Goal: Task Accomplishment & Management: Manage account settings

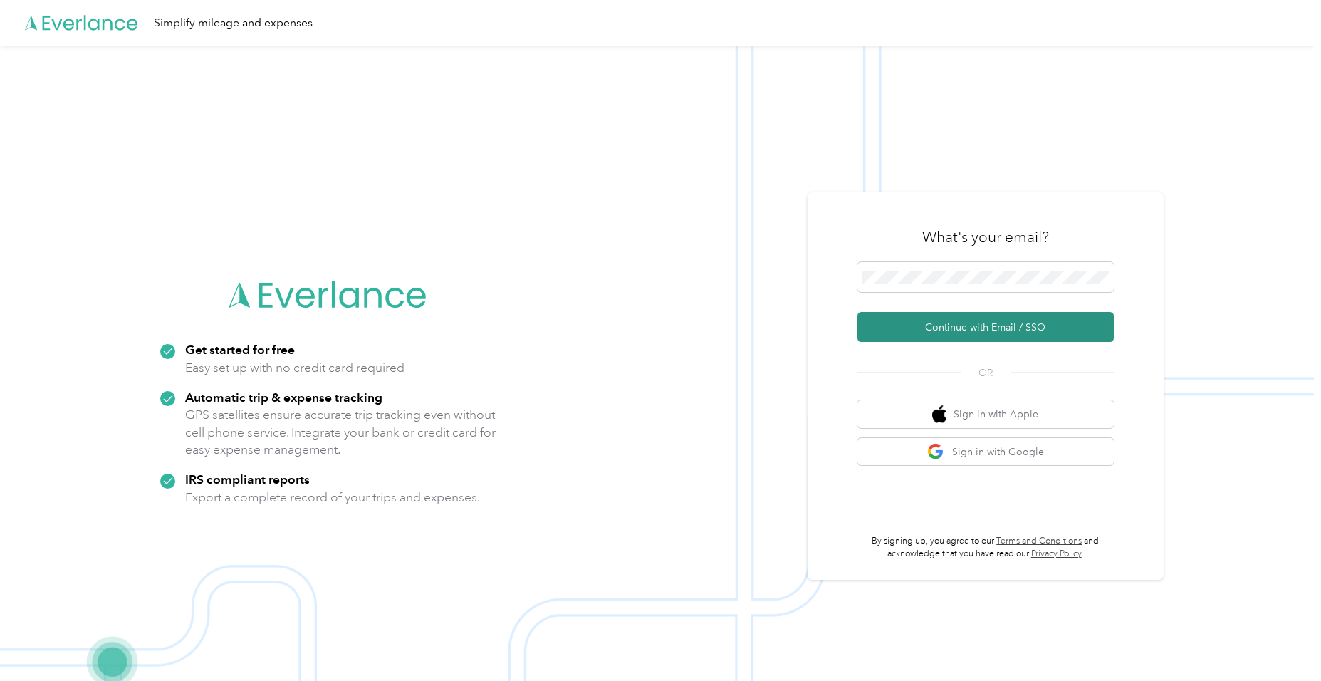
click at [948, 320] on button "Continue with Email / SSO" at bounding box center [985, 327] width 256 height 30
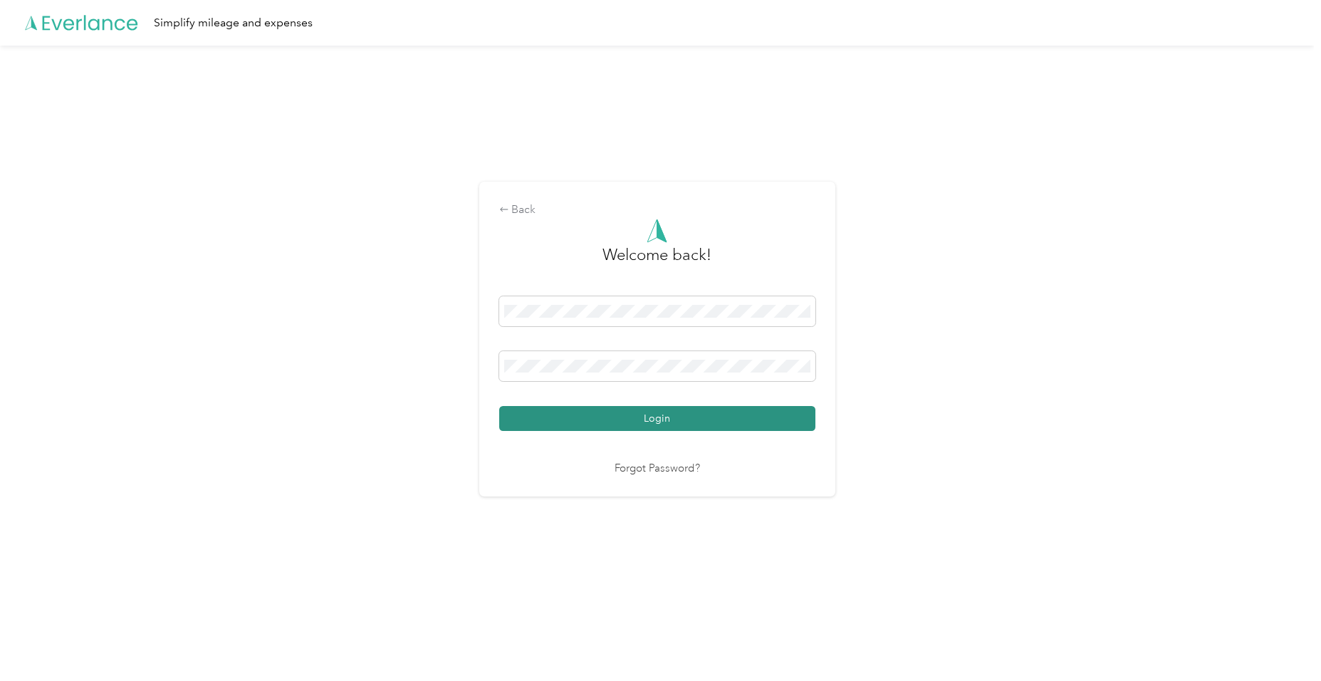
click at [612, 421] on button "Login" at bounding box center [657, 418] width 316 height 25
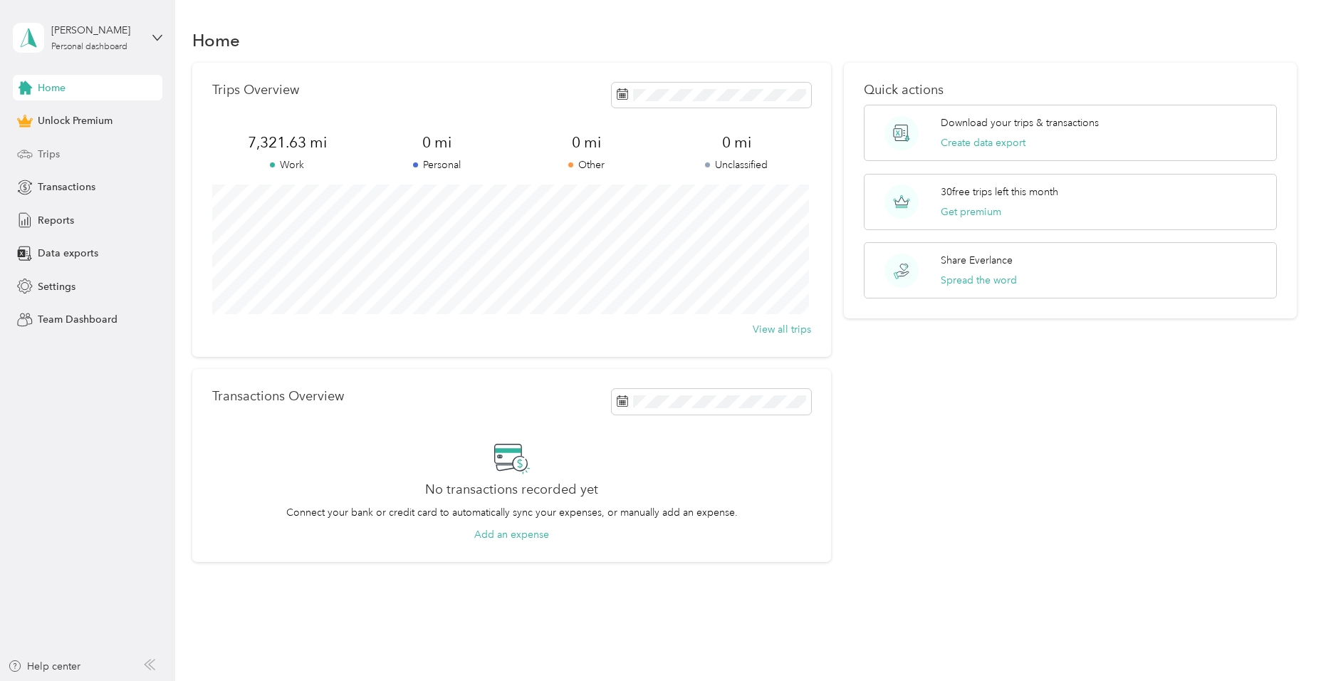
click at [53, 154] on span "Trips" at bounding box center [49, 154] width 22 height 15
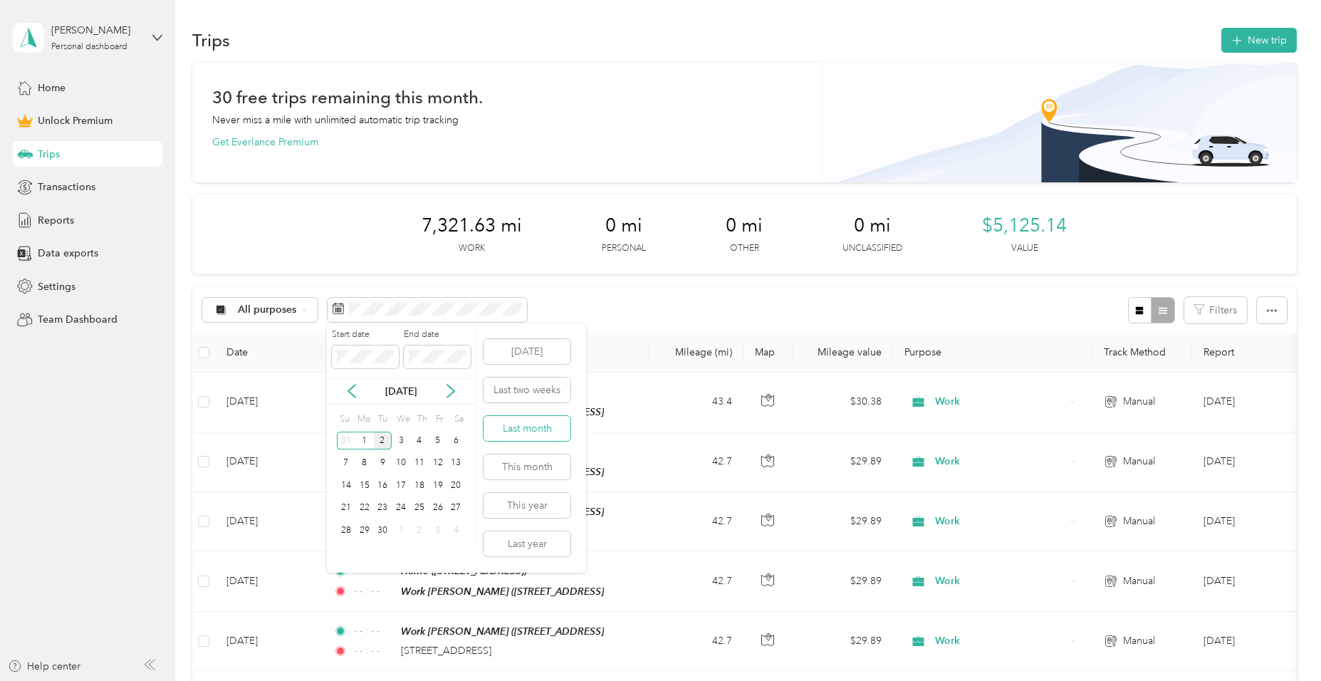
click at [533, 429] on button "Last month" at bounding box center [527, 428] width 87 height 25
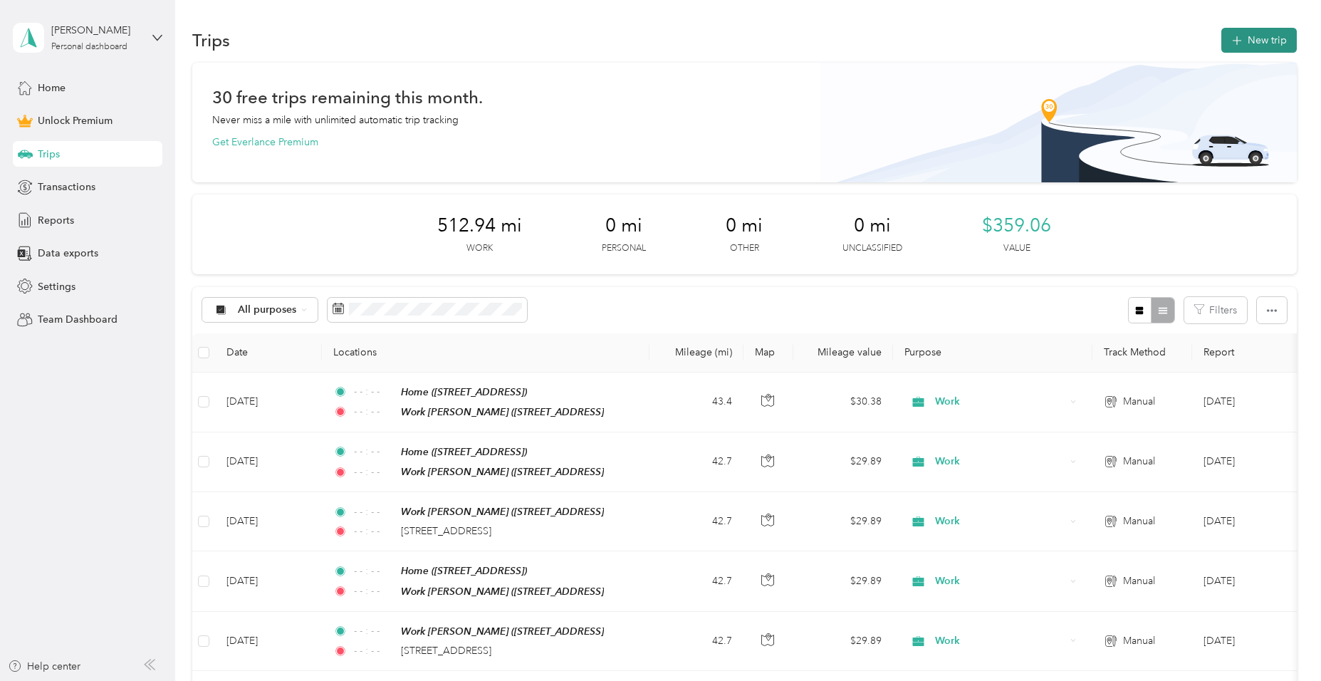
click at [1261, 42] on button "New trip" at bounding box center [1258, 40] width 75 height 25
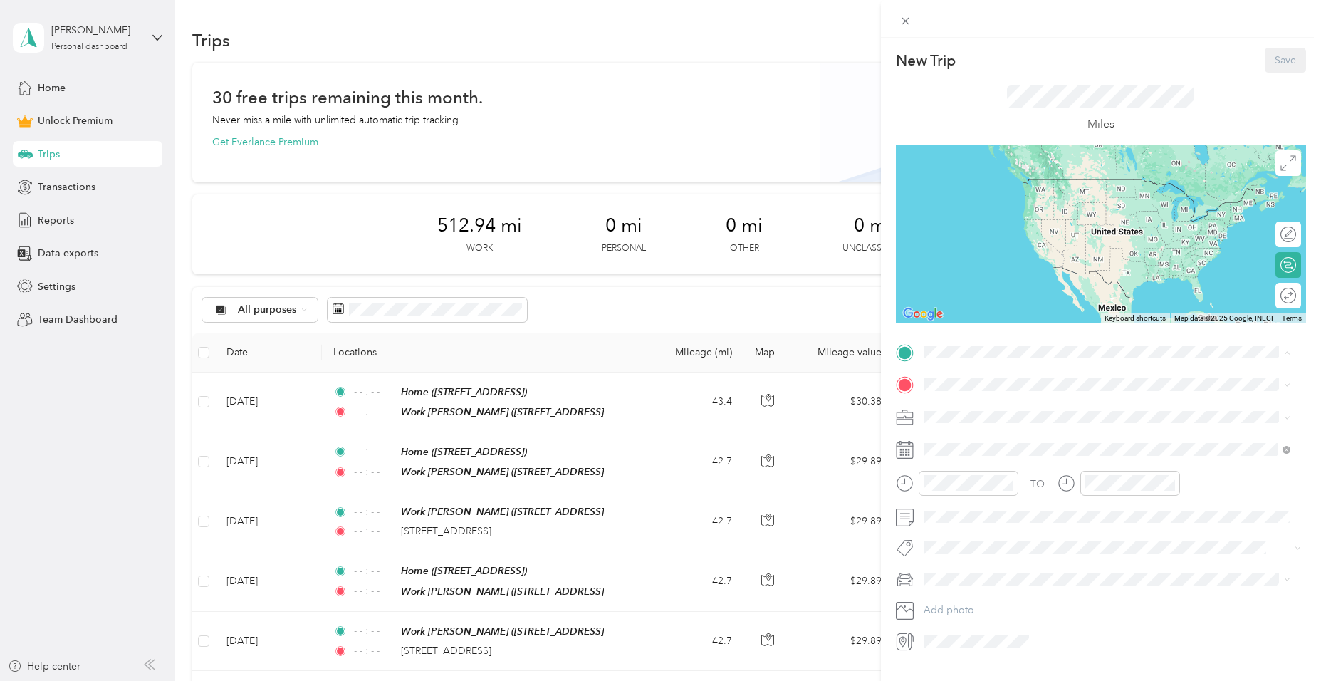
click at [965, 505] on strong "Work Jasper" at bounding box center [1006, 498] width 112 height 13
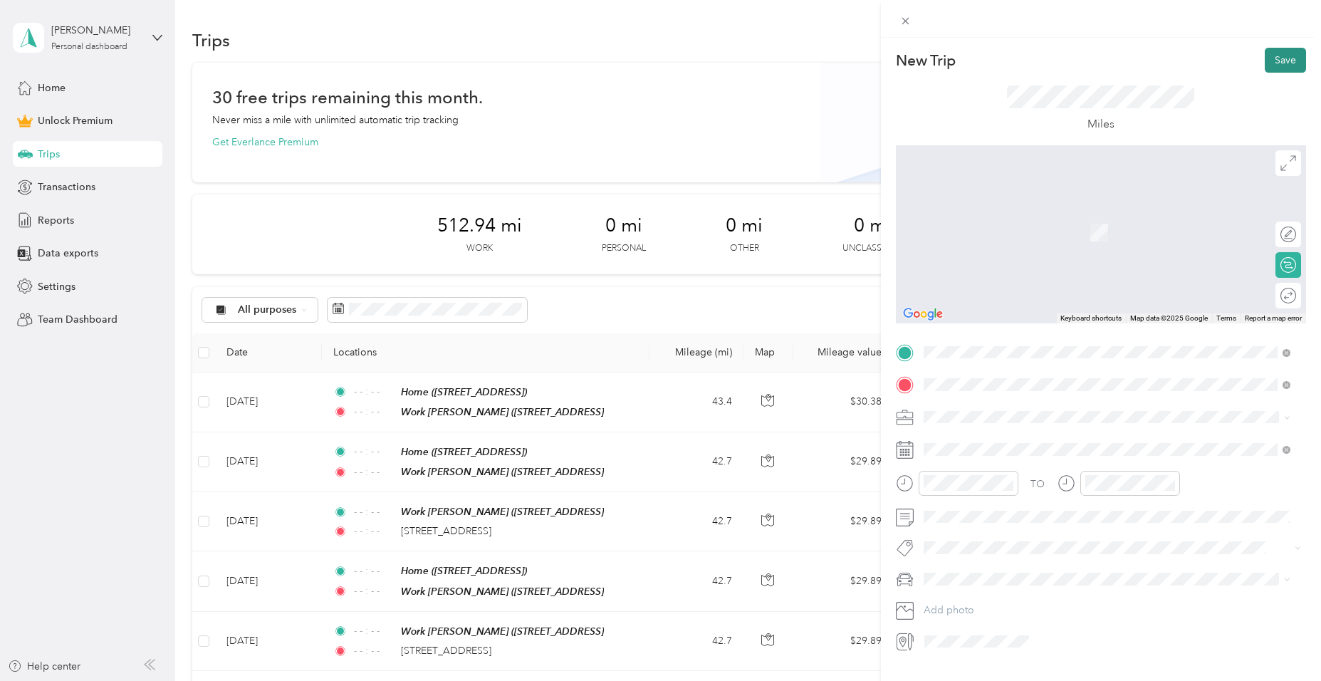
click at [1273, 59] on button "Save" at bounding box center [1285, 60] width 41 height 25
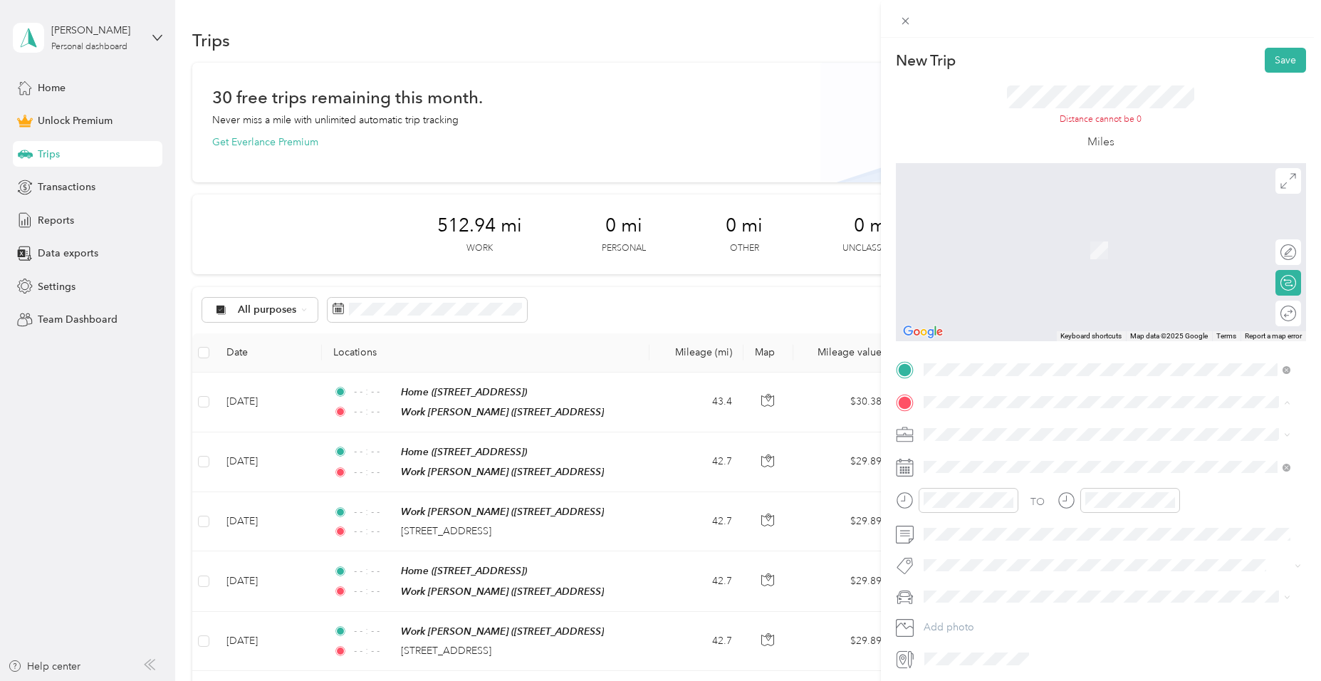
click at [989, 460] on span "507 East Vincennes Street Orleans, Indiana 47452, United States" at bounding box center [1021, 453] width 142 height 13
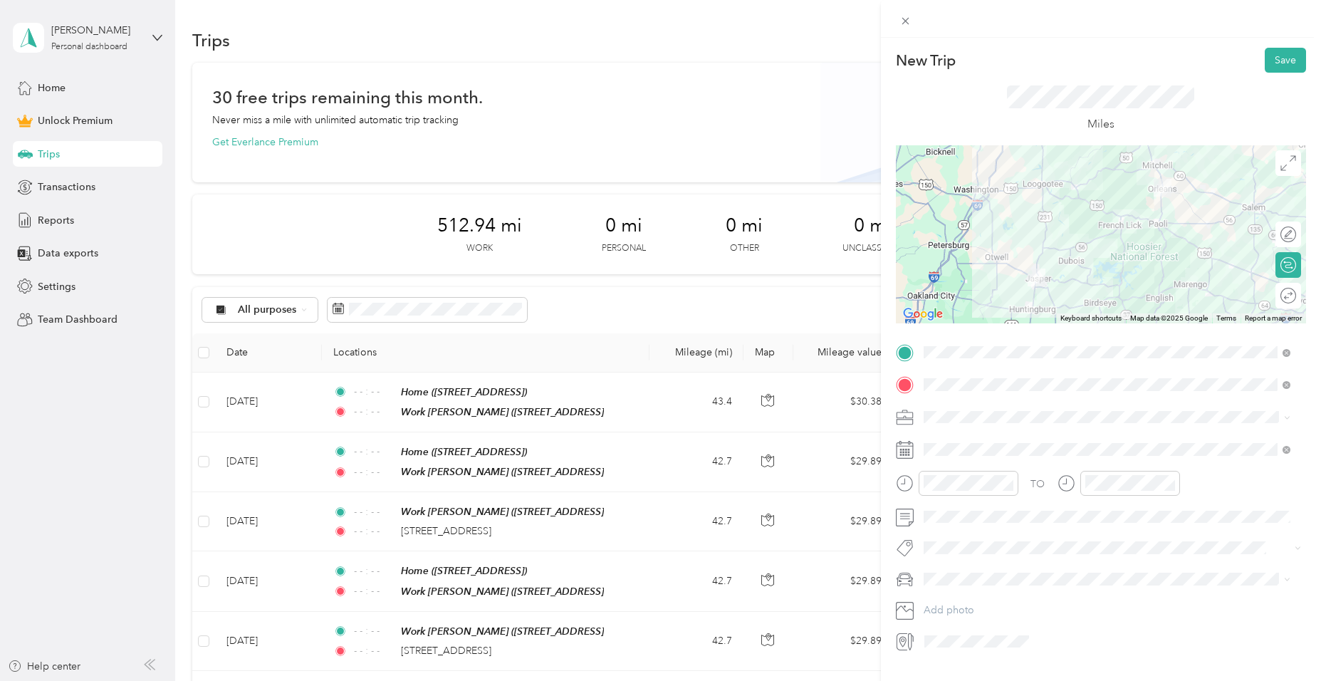
click at [940, 437] on span "Work" at bounding box center [941, 442] width 24 height 12
click at [1272, 58] on button "Save" at bounding box center [1285, 60] width 41 height 25
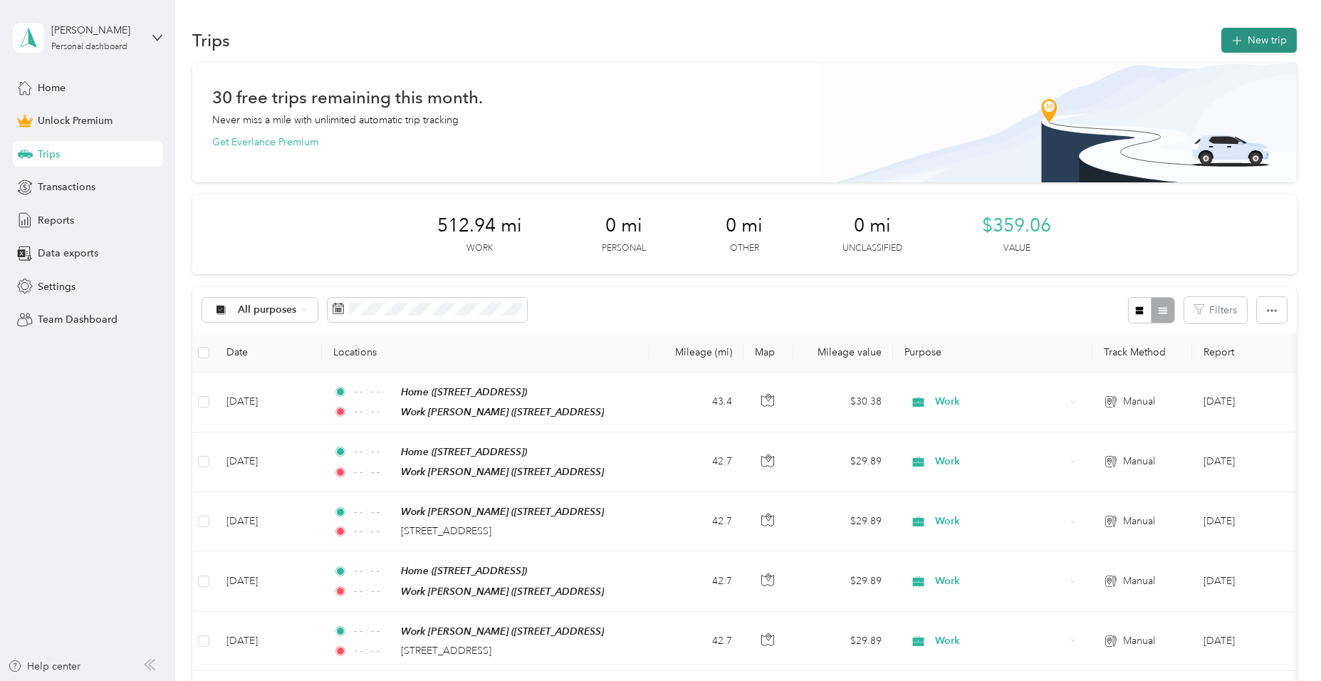
click at [1254, 36] on button "New trip" at bounding box center [1258, 40] width 75 height 25
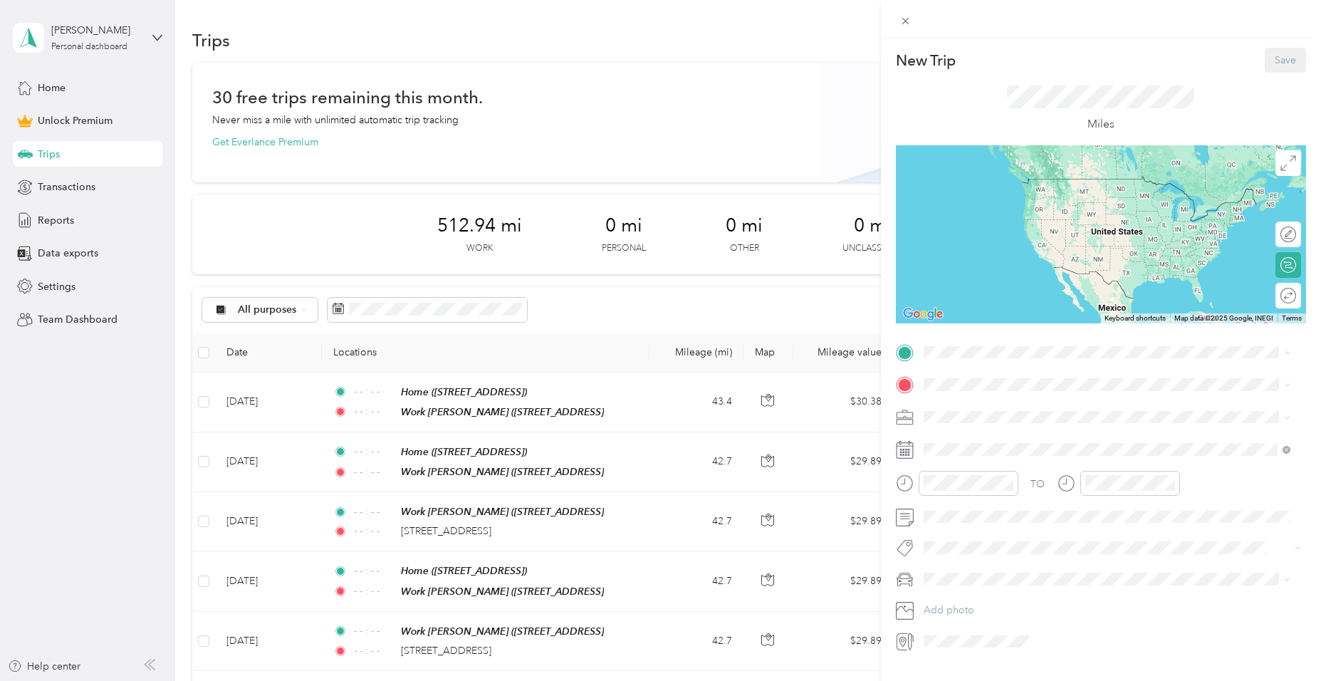
click at [983, 460] on div "Home" at bounding box center [995, 453] width 90 height 13
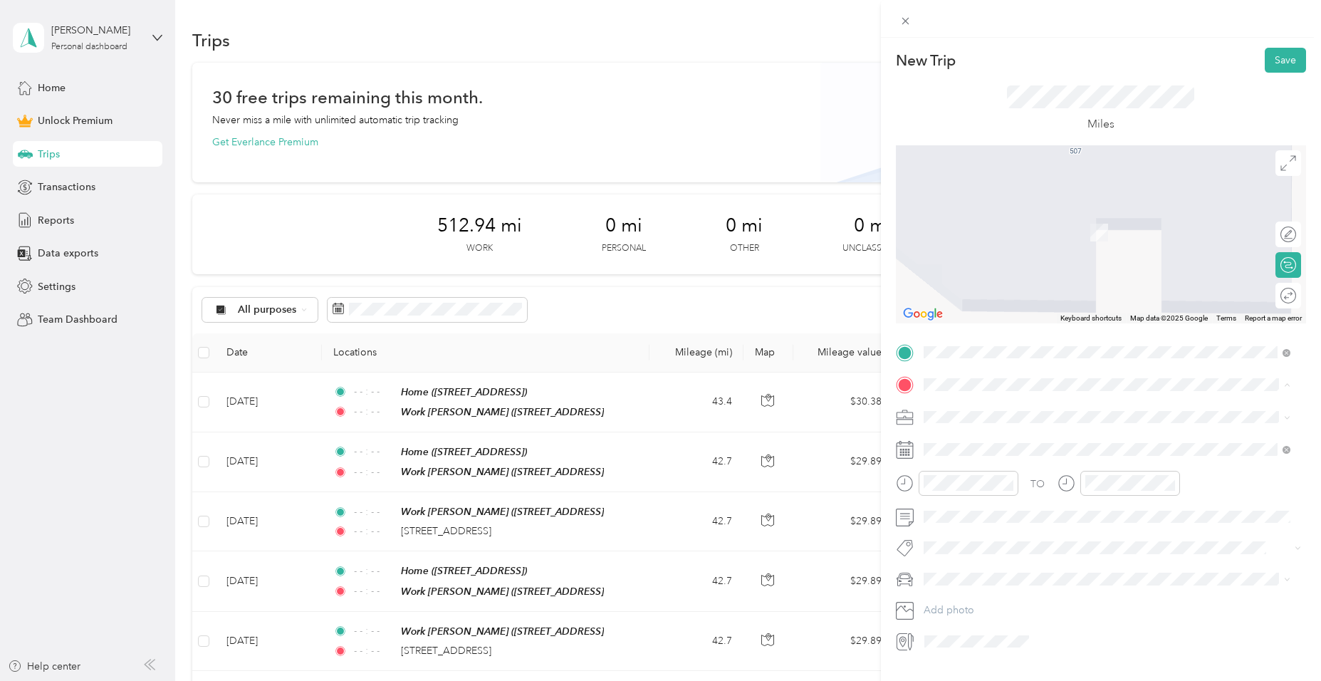
click at [982, 537] on strong "Work Jasper" at bounding box center [1006, 530] width 112 height 13
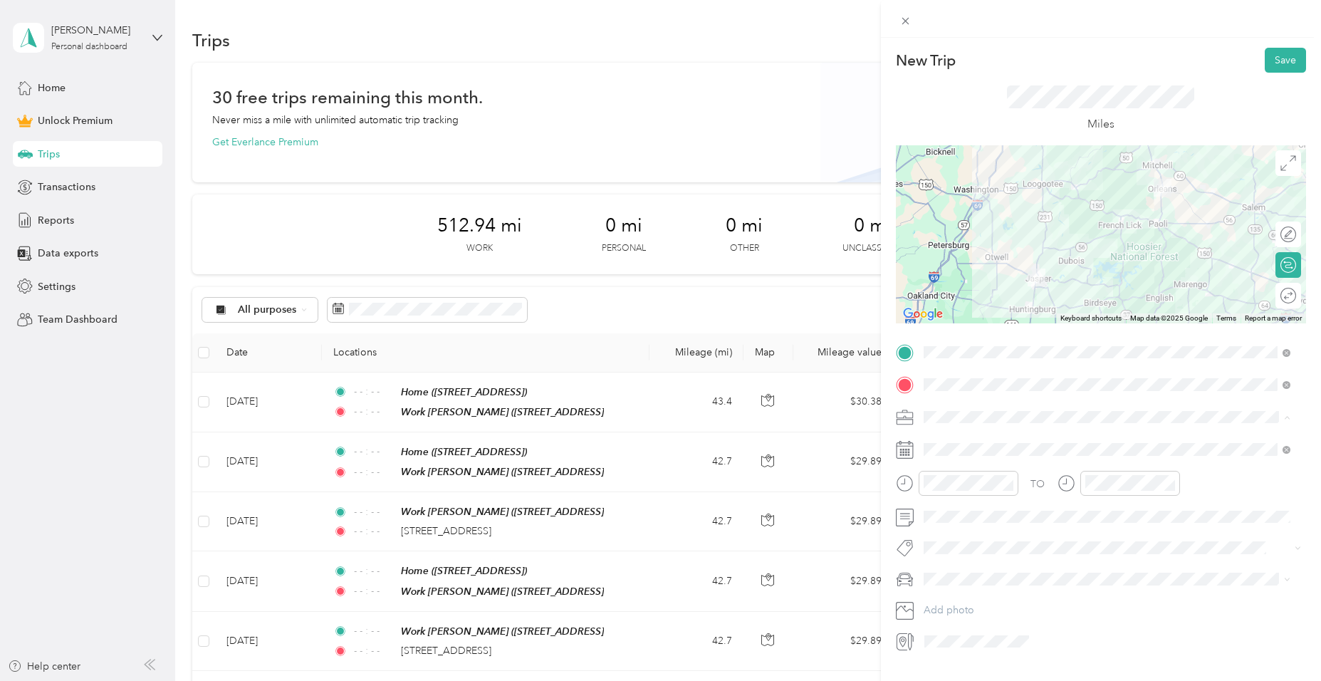
click at [856, 313] on div "New Trip Save This trip cannot be edited because it is either under review, app…" at bounding box center [660, 340] width 1321 height 681
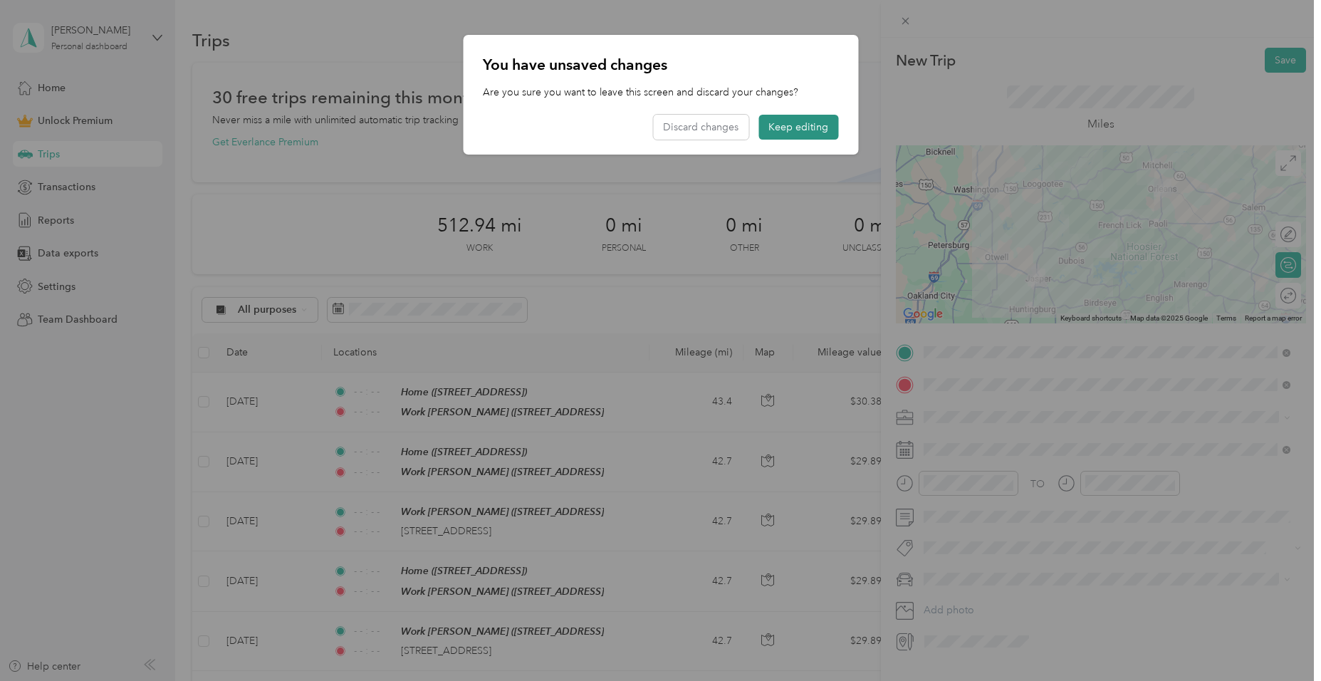
click at [820, 128] on button "Keep editing" at bounding box center [798, 127] width 80 height 25
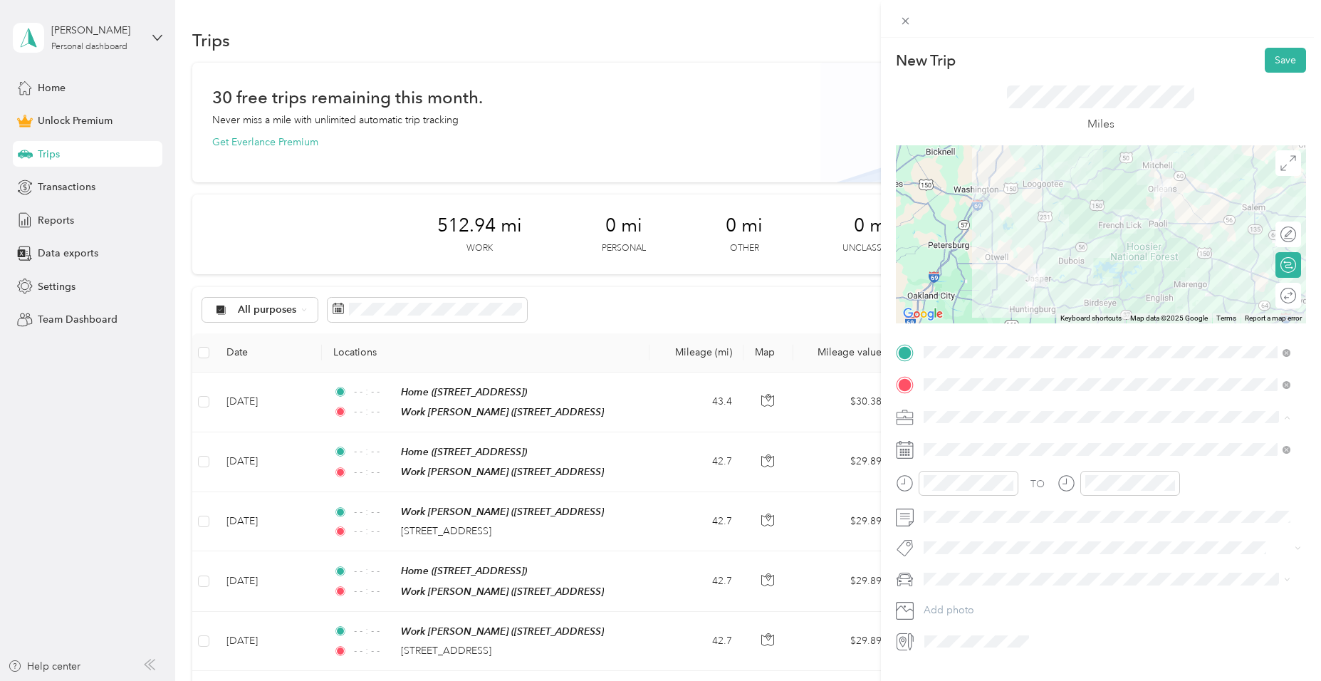
click at [952, 442] on span "Work" at bounding box center [941, 442] width 24 height 12
click at [1286, 447] on icon at bounding box center [1287, 450] width 8 height 8
click at [1007, 481] on icon "close-circle" at bounding box center [1008, 483] width 10 height 10
click at [1172, 479] on icon "close-circle" at bounding box center [1170, 483] width 10 height 10
click at [1276, 63] on button "Save" at bounding box center [1285, 60] width 41 height 25
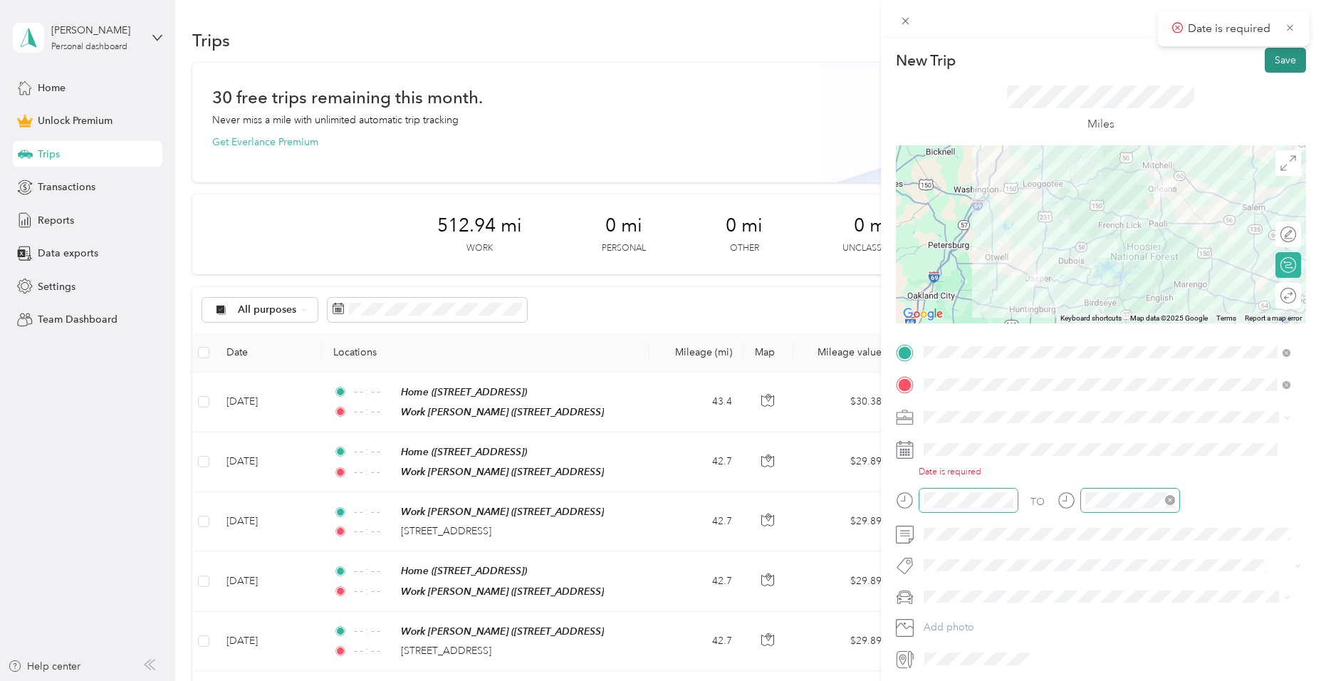
click at [1278, 58] on button "Save" at bounding box center [1285, 60] width 41 height 25
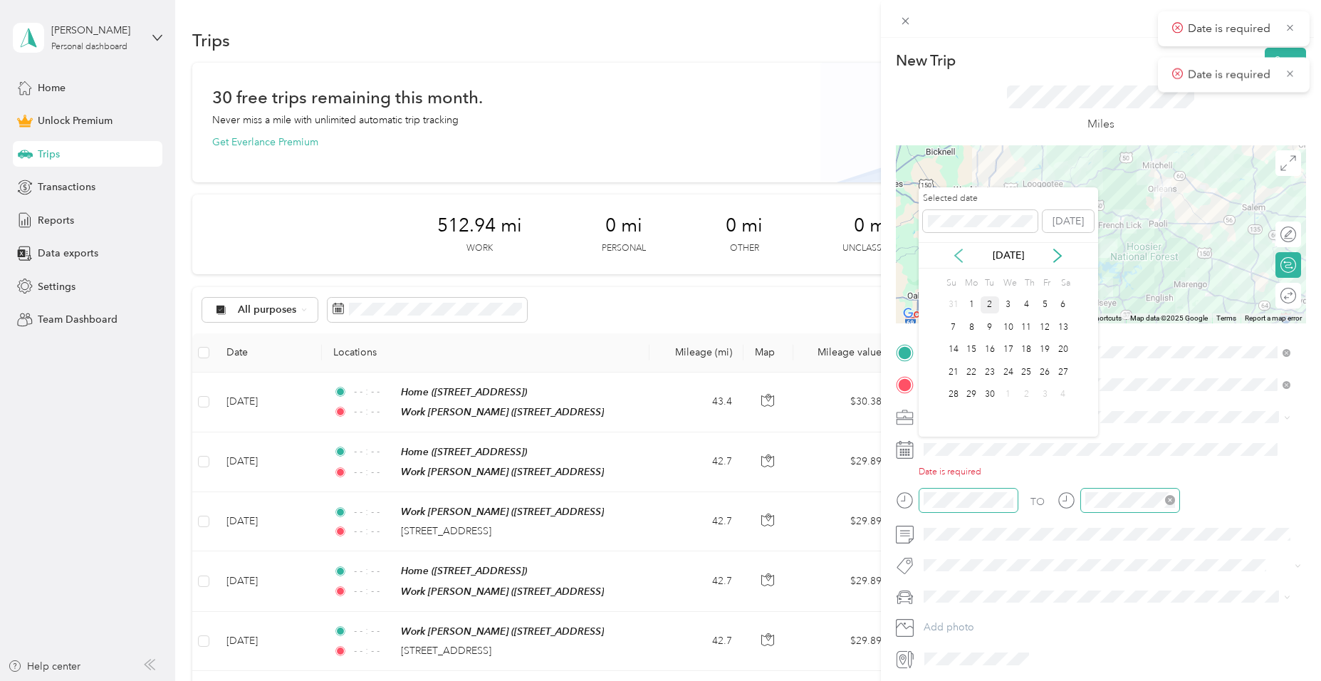
click at [959, 251] on icon at bounding box center [958, 255] width 7 height 13
click at [1005, 393] on div "27" at bounding box center [1008, 395] width 19 height 18
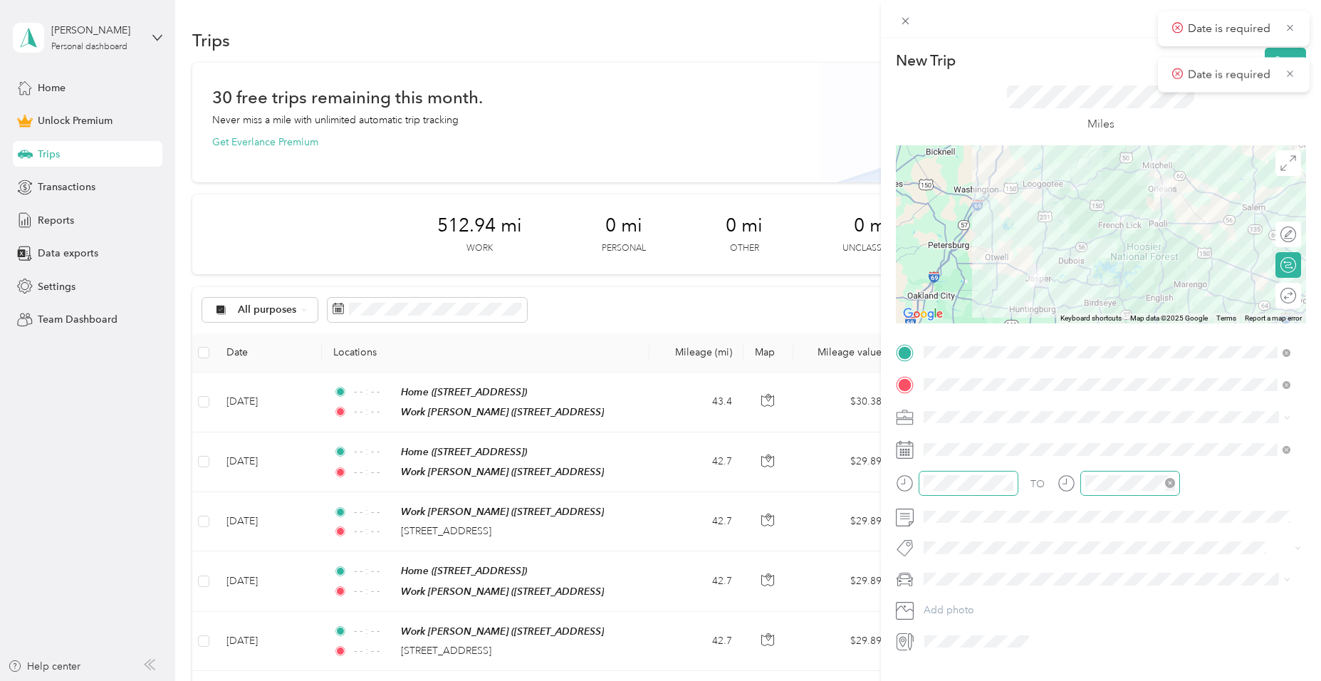
click at [771, 115] on div "New Trip Save This trip cannot be edited because it is either under review, app…" at bounding box center [660, 340] width 1321 height 681
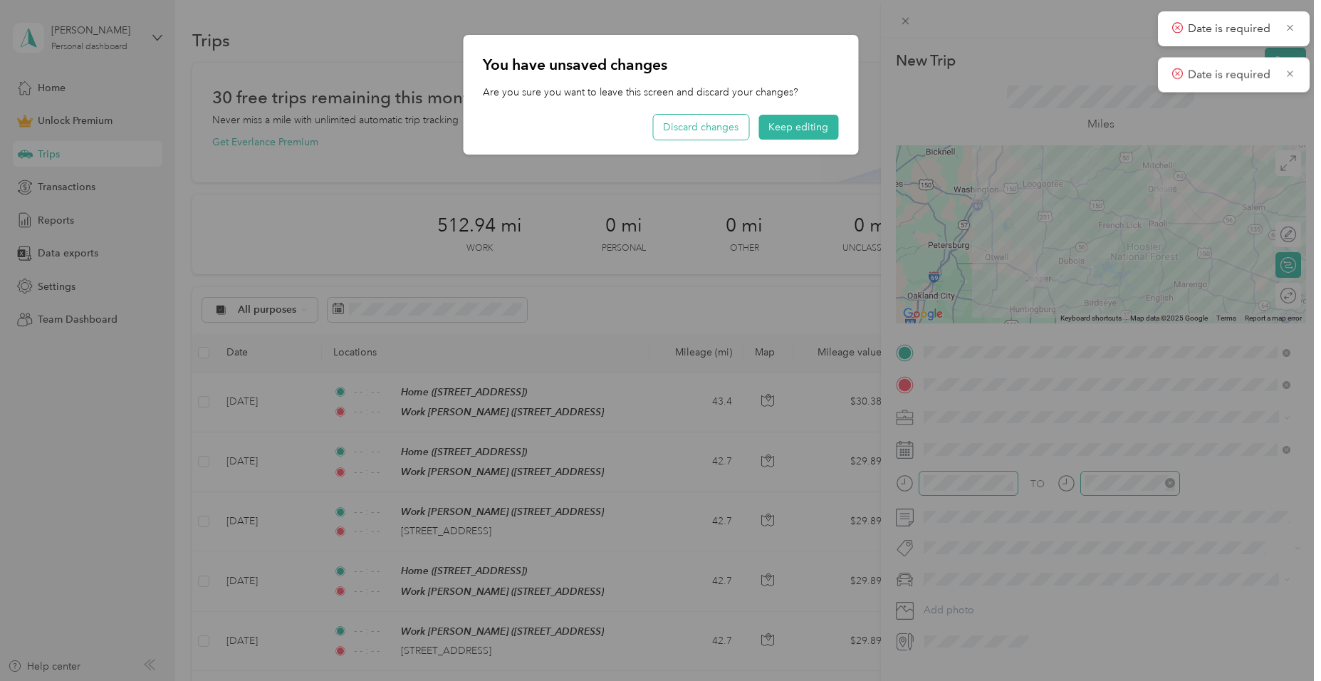
click at [711, 127] on button "Discard changes" at bounding box center [700, 127] width 95 height 25
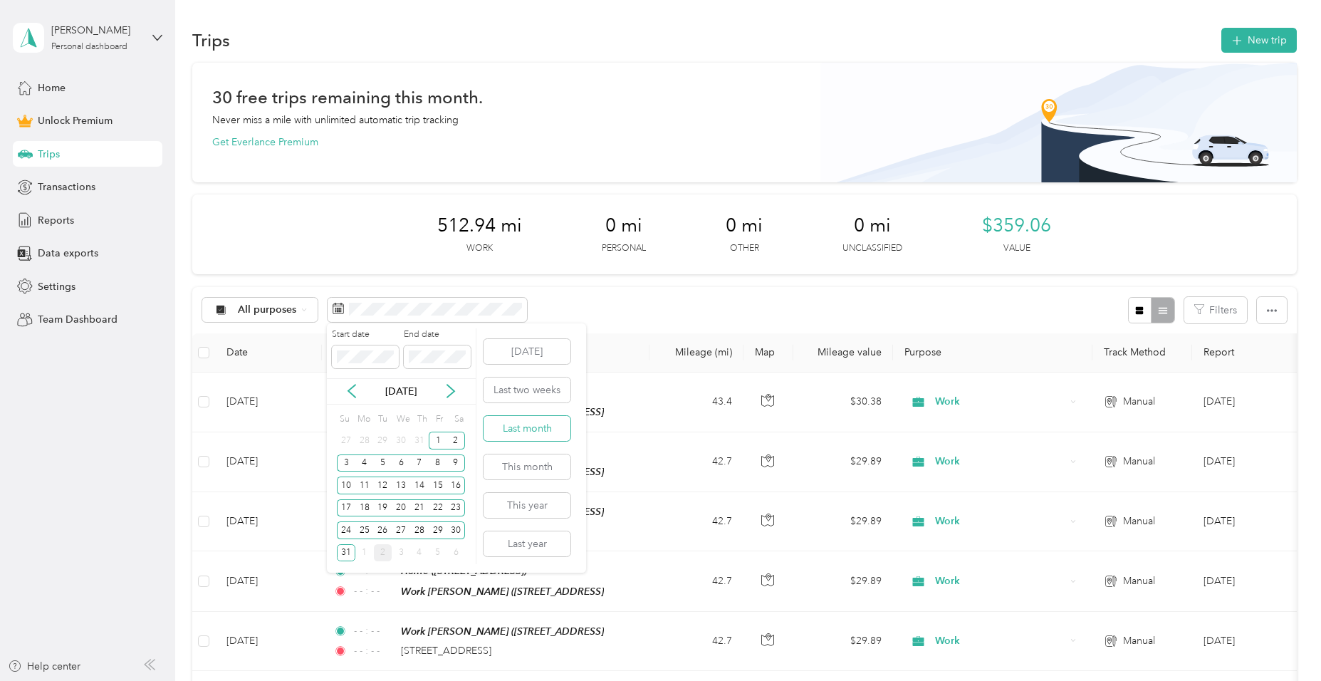
click at [531, 424] on button "Last month" at bounding box center [527, 428] width 87 height 25
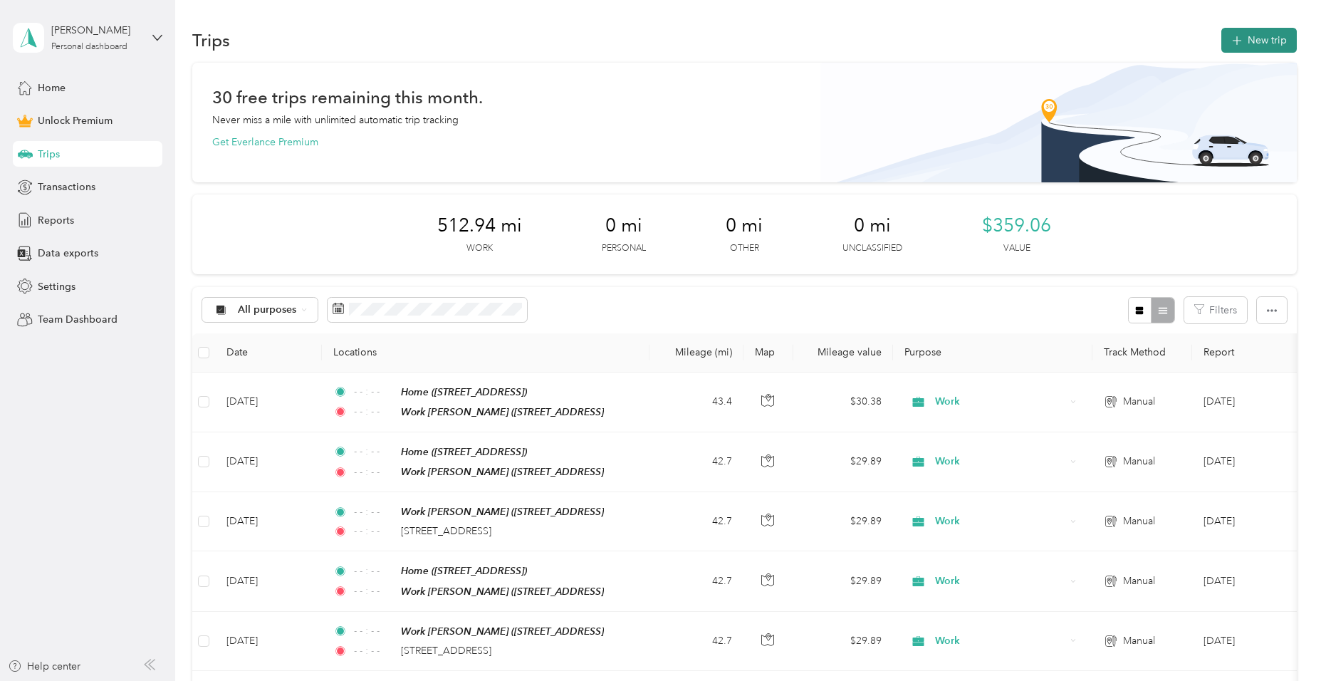
click at [1258, 40] on button "New trip" at bounding box center [1258, 40] width 75 height 25
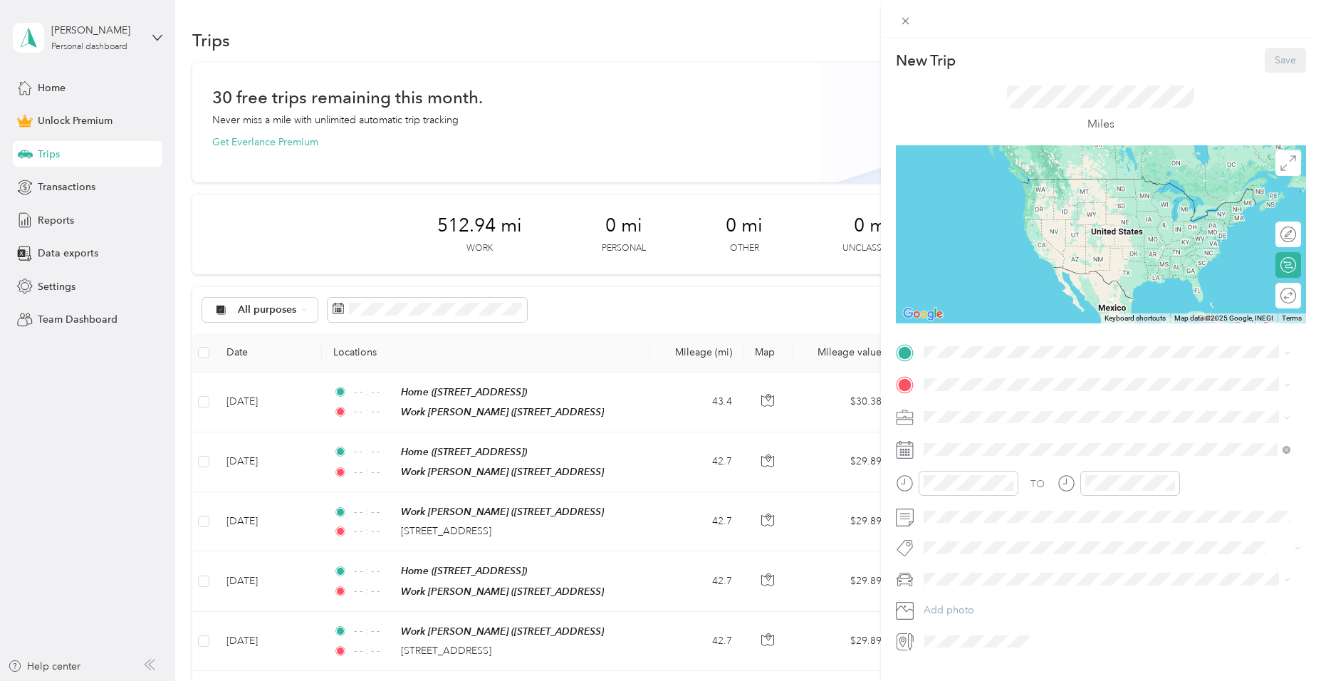
click at [971, 505] on strong "Work Jasper" at bounding box center [1006, 498] width 112 height 13
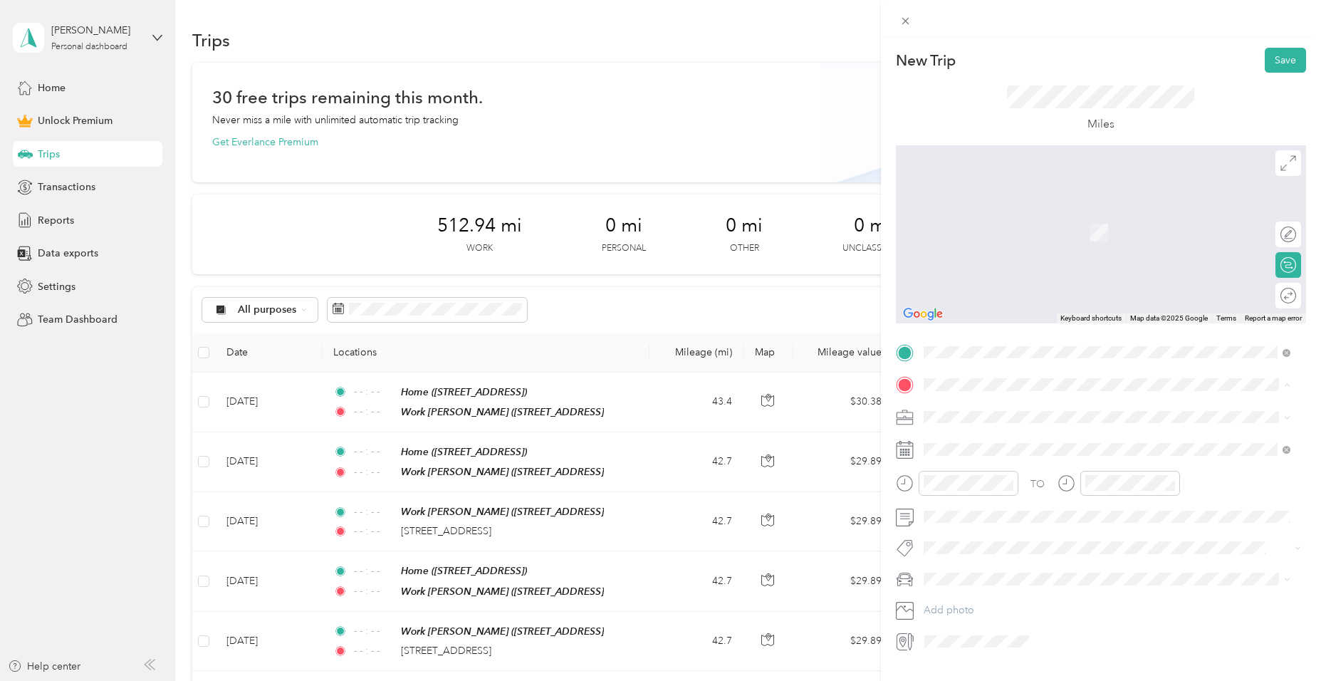
click at [990, 508] on span "507 E Vincennes St507 E Vincennes St, 47452, Orleans, IN, United States" at bounding box center [995, 502] width 90 height 12
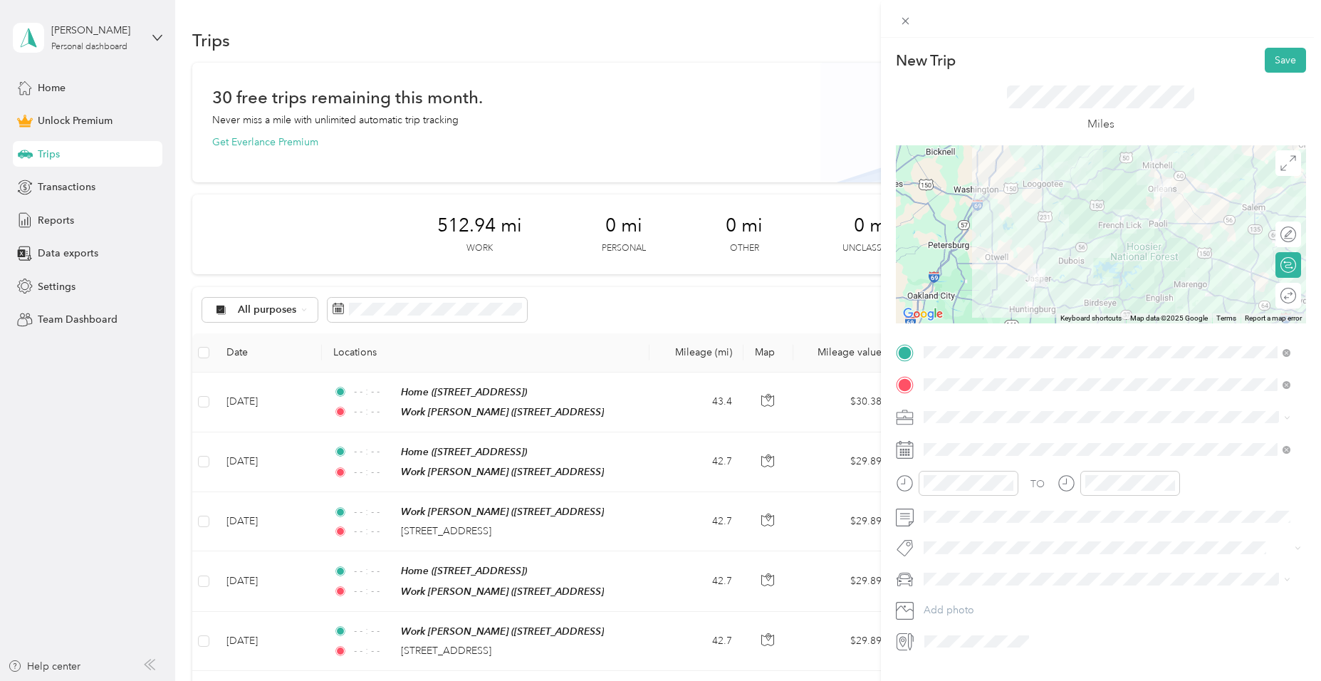
click at [948, 439] on span "Work" at bounding box center [941, 442] width 24 height 12
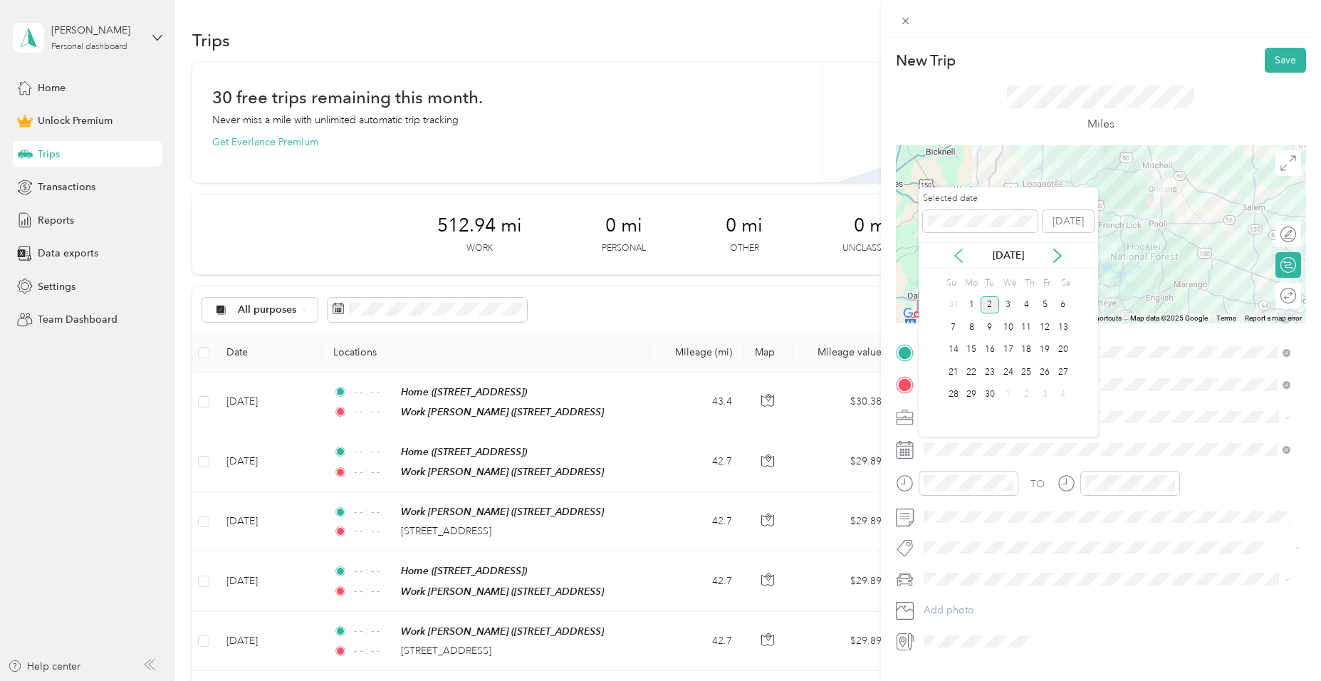
click at [960, 254] on icon at bounding box center [959, 256] width 14 height 14
click at [987, 395] on div "26" at bounding box center [990, 395] width 19 height 18
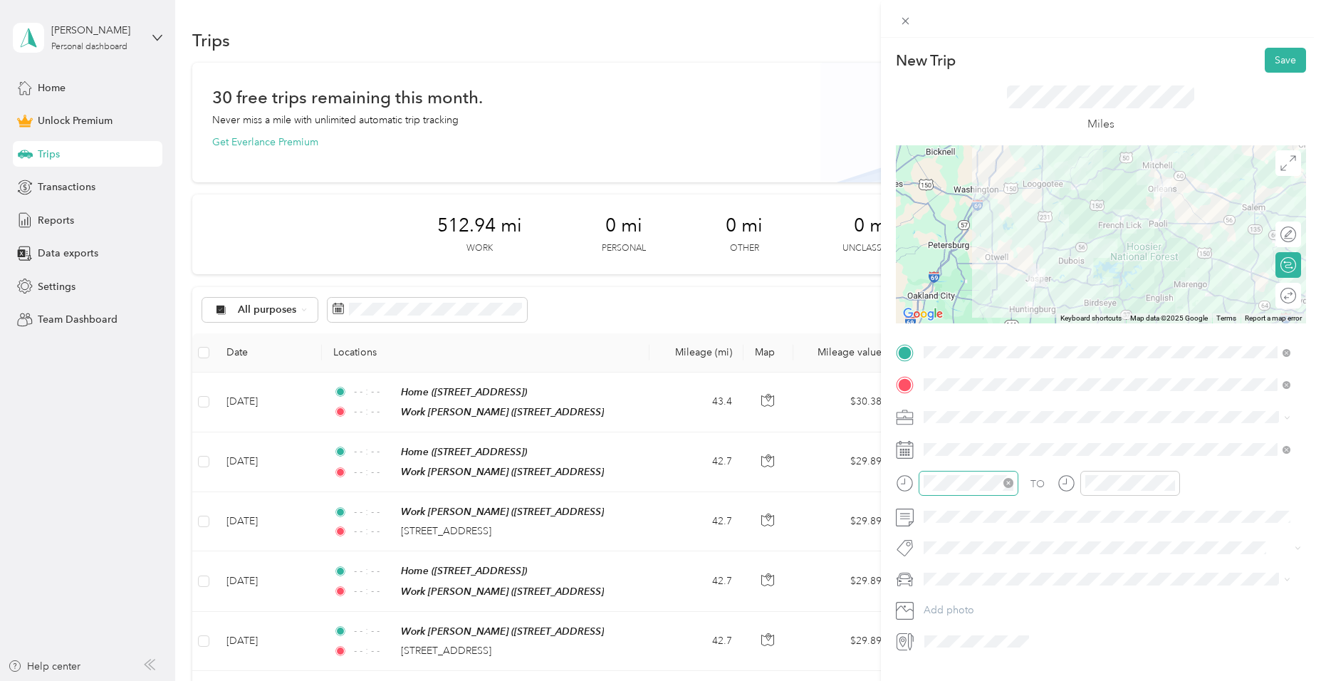
click at [1009, 484] on icon "close-circle" at bounding box center [1008, 483] width 10 height 10
click at [1273, 59] on button "Save" at bounding box center [1285, 60] width 41 height 25
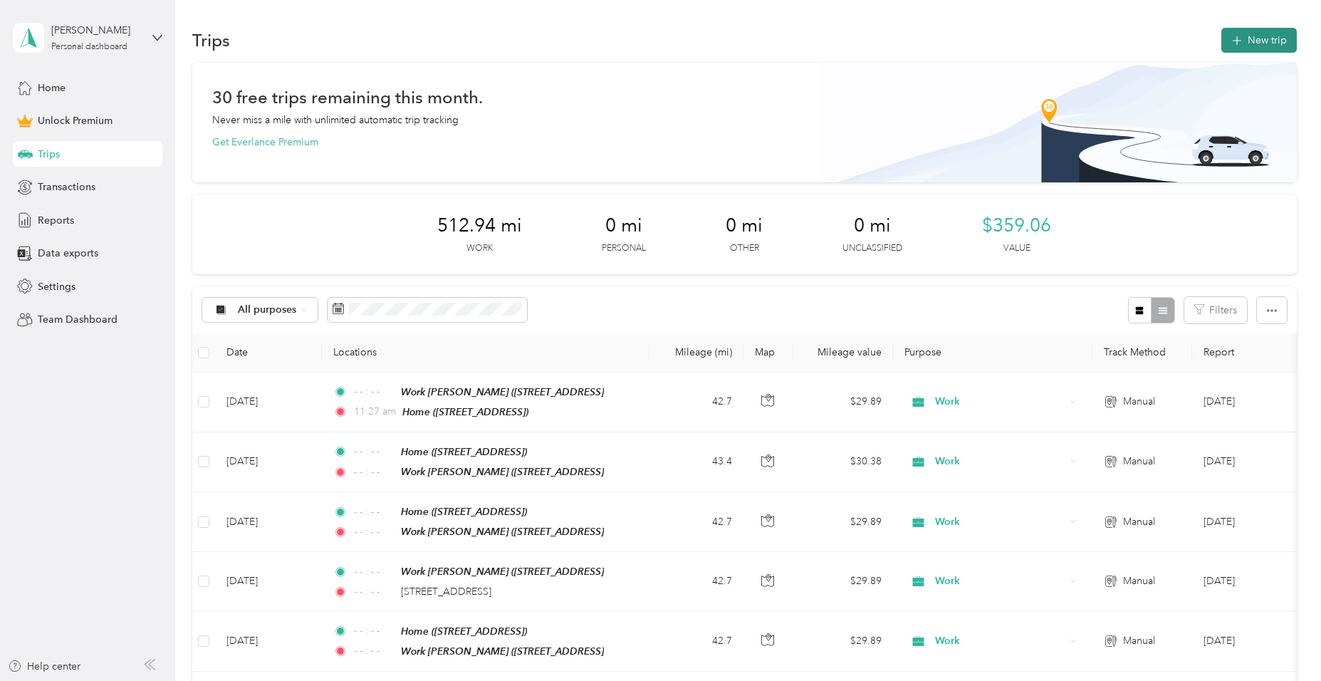
click at [1253, 37] on button "New trip" at bounding box center [1258, 40] width 75 height 25
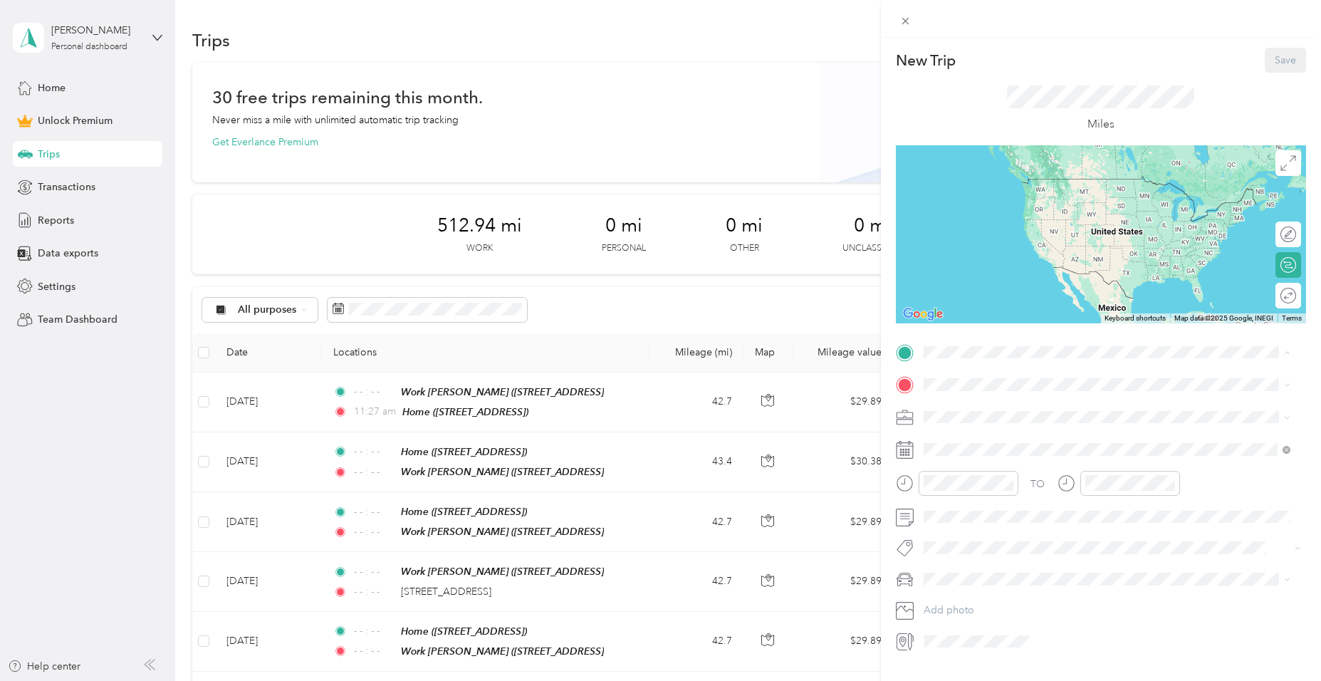
click at [961, 460] on strong "Home" at bounding box center [964, 453] width 28 height 13
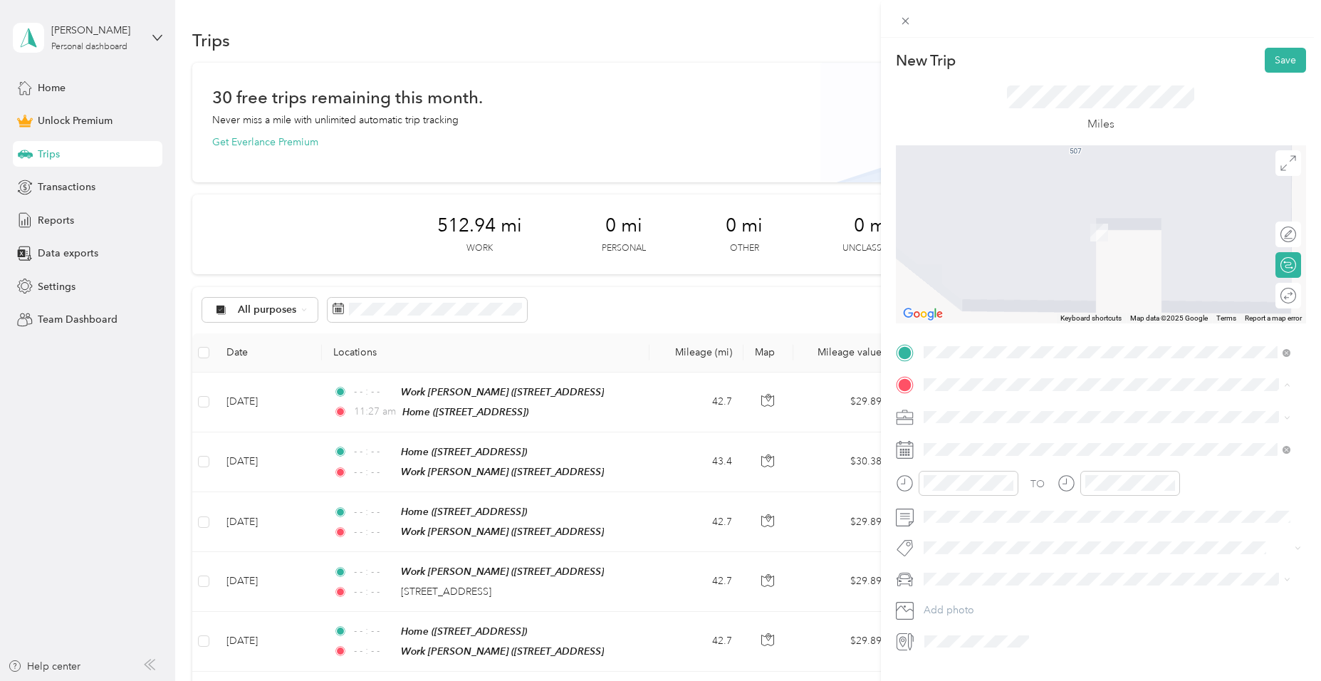
click at [983, 537] on strong "Work Jasper" at bounding box center [1006, 530] width 112 height 13
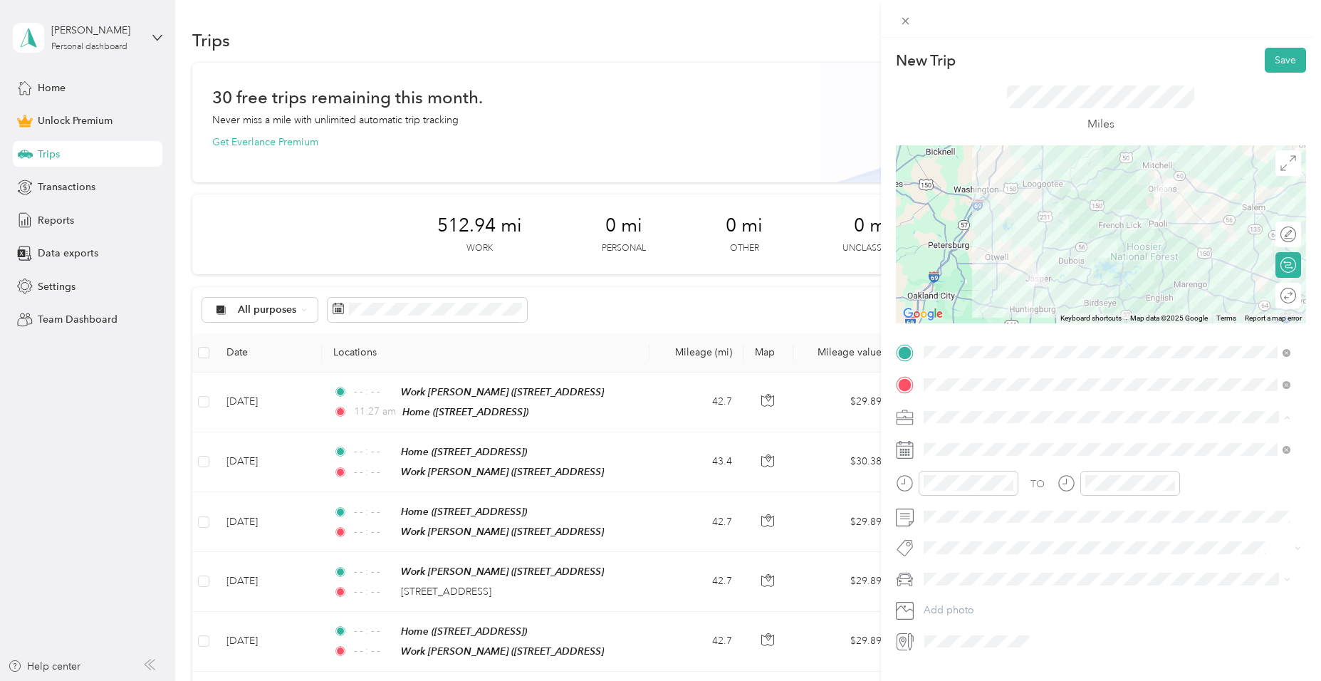
click at [952, 442] on div "Work" at bounding box center [1107, 441] width 357 height 15
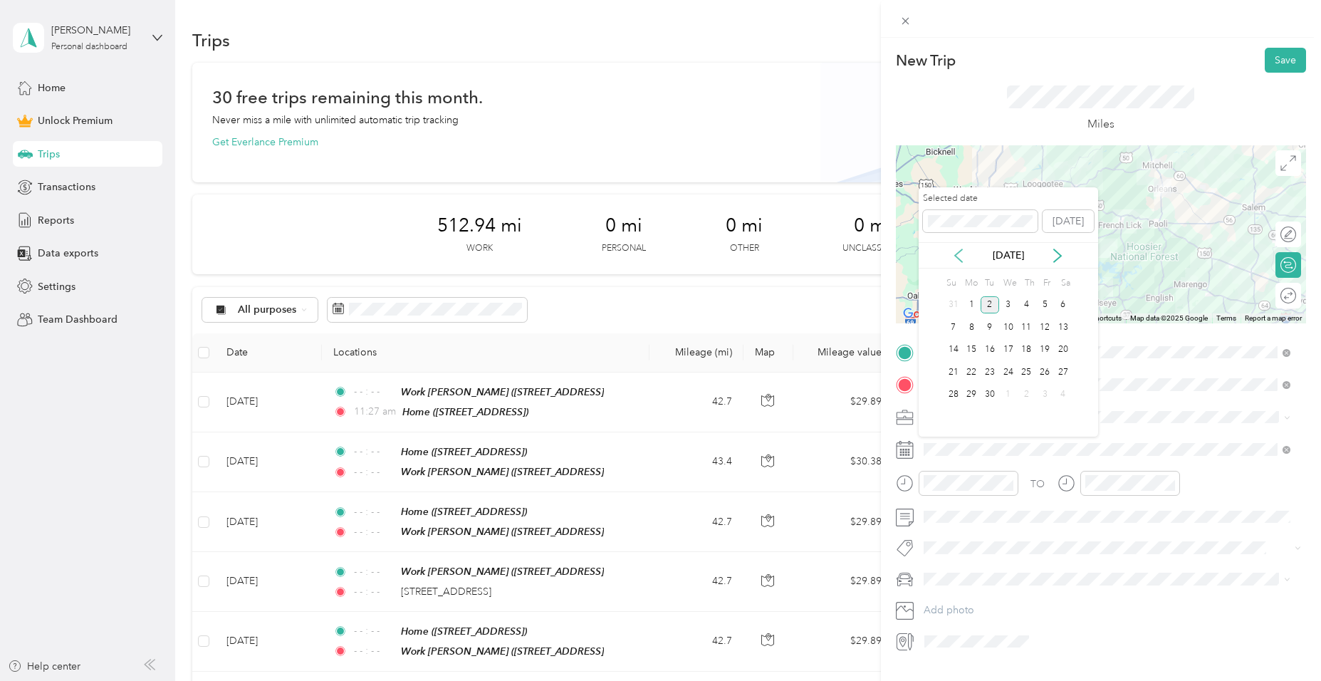
click at [958, 254] on icon at bounding box center [959, 256] width 14 height 14
click at [1008, 394] on div "27" at bounding box center [1008, 395] width 19 height 18
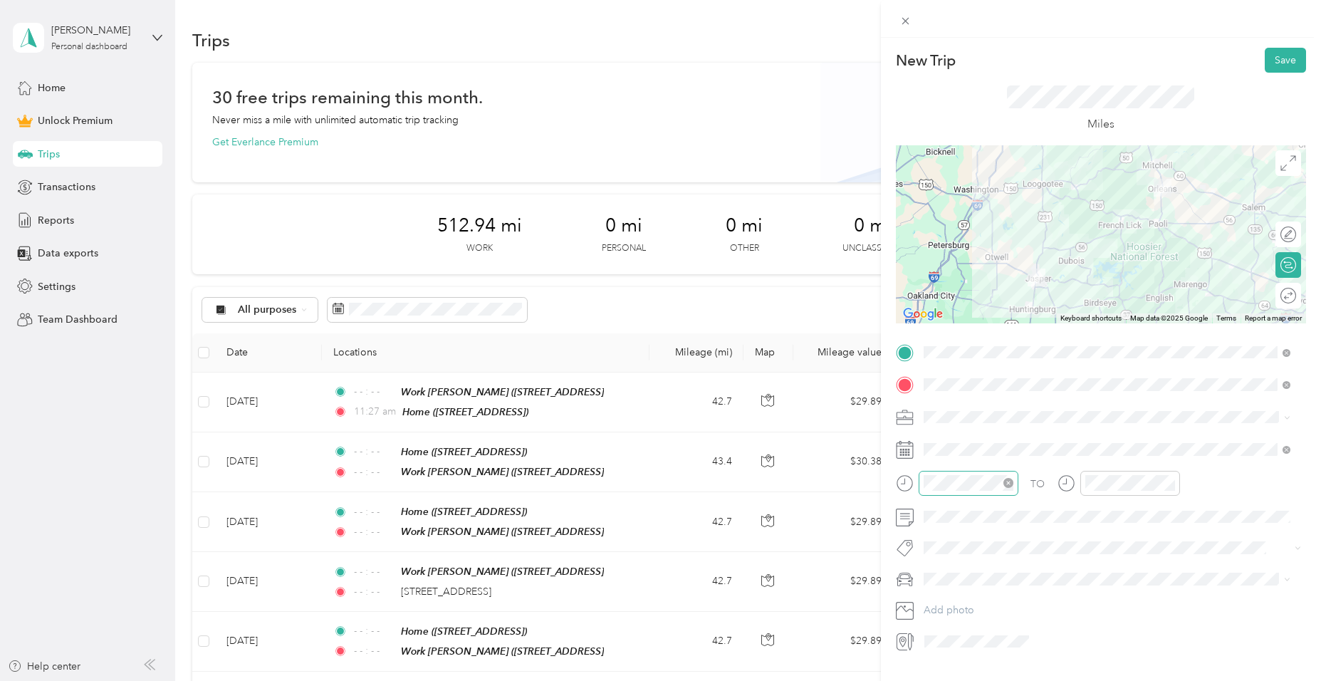
click at [1006, 480] on icon "close-circle" at bounding box center [1008, 483] width 10 height 10
click at [1169, 480] on icon "close-circle" at bounding box center [1170, 483] width 10 height 10
click at [1269, 58] on button "Save" at bounding box center [1285, 60] width 41 height 25
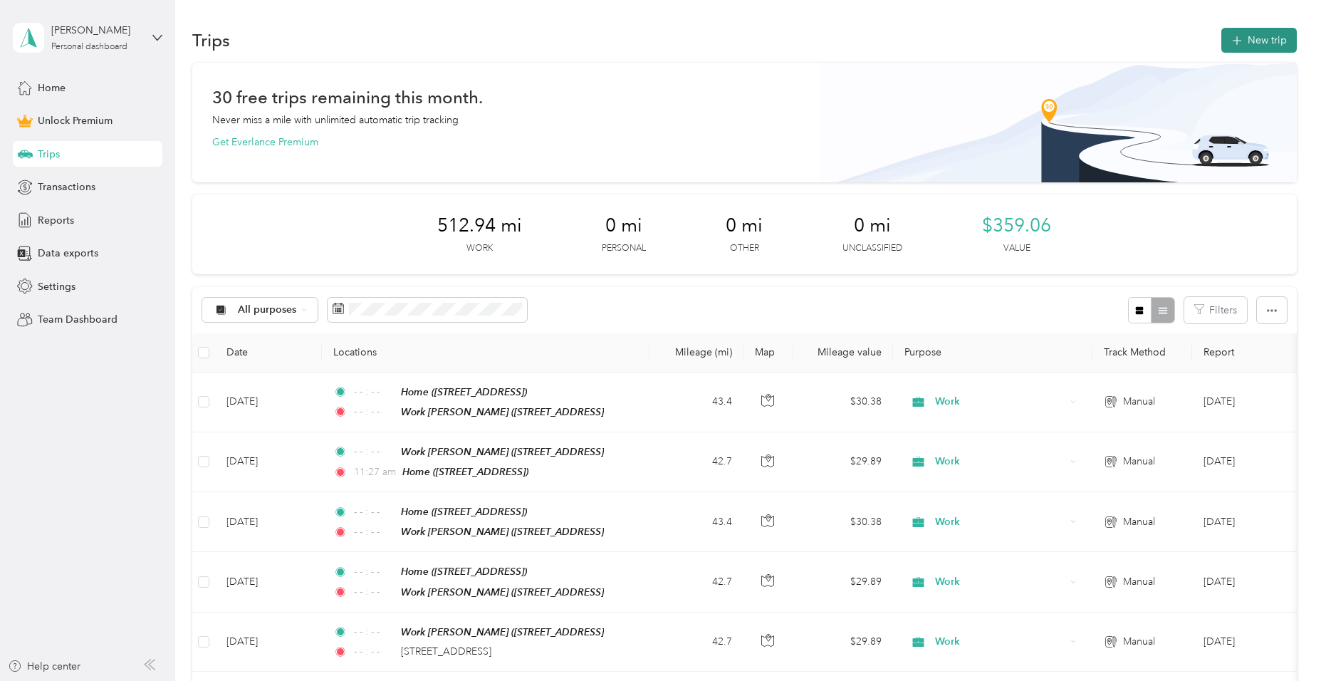
click at [1240, 51] on button "New trip" at bounding box center [1258, 40] width 75 height 25
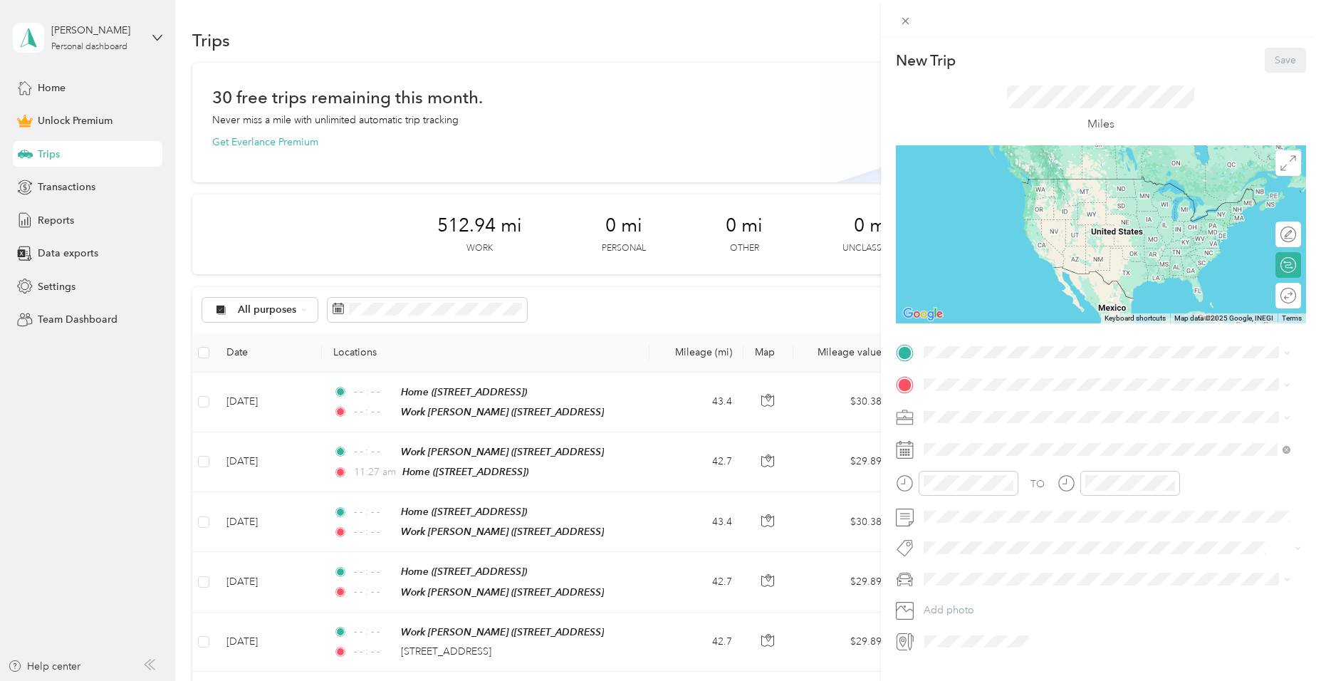
click at [965, 521] on span "225 Clay St225 Clay St, 47546, Jasper, IN, United States" at bounding box center [995, 515] width 90 height 12
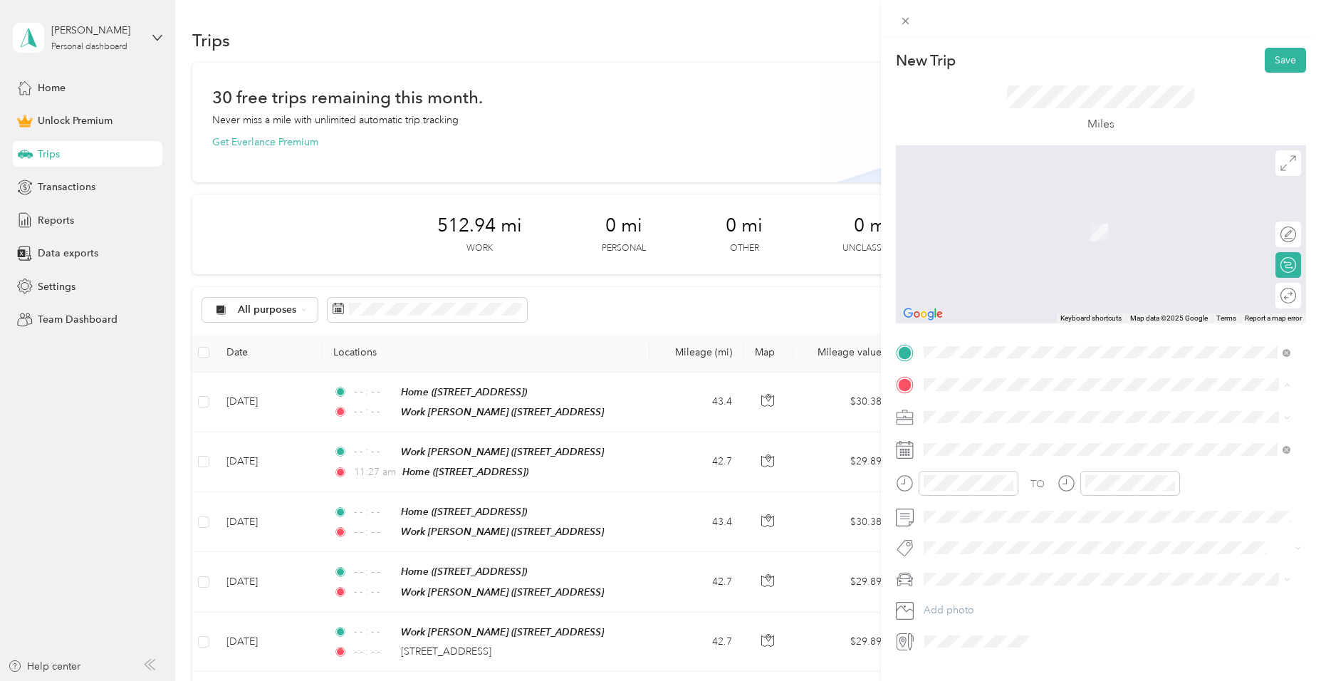
click at [952, 492] on strong "Home" at bounding box center [964, 485] width 28 height 13
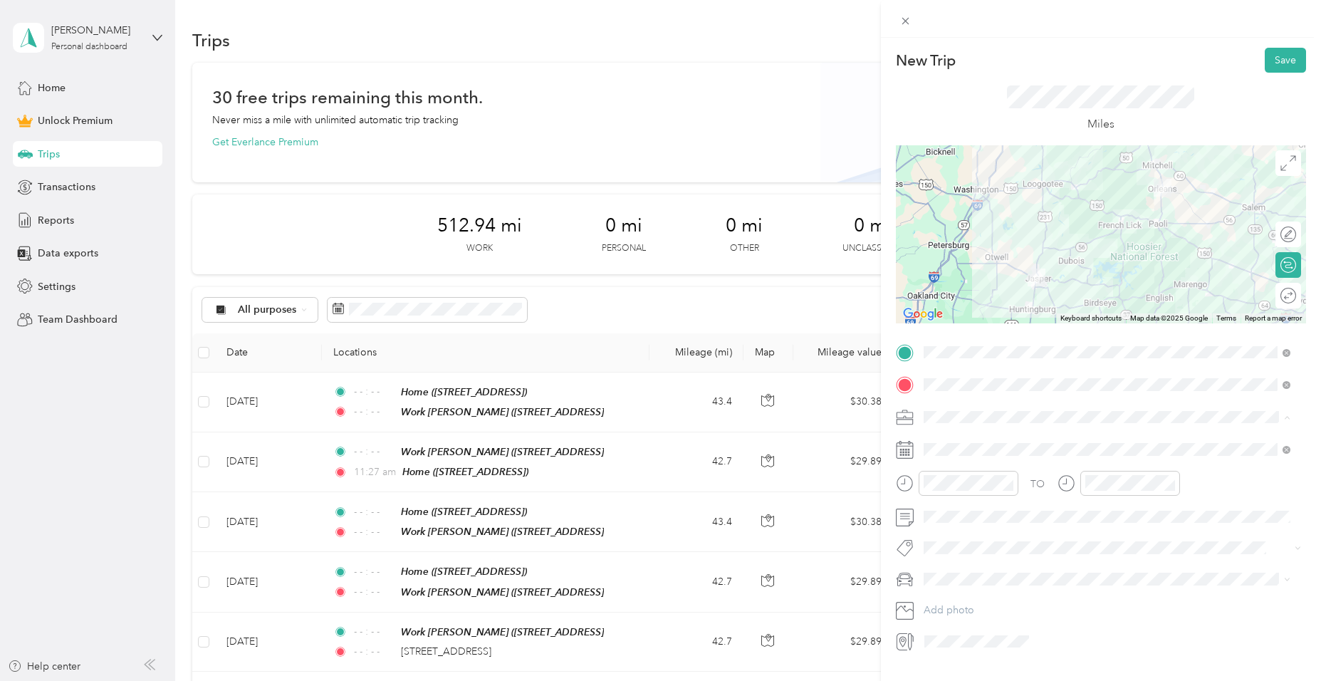
click at [961, 439] on div "Work" at bounding box center [1107, 441] width 357 height 15
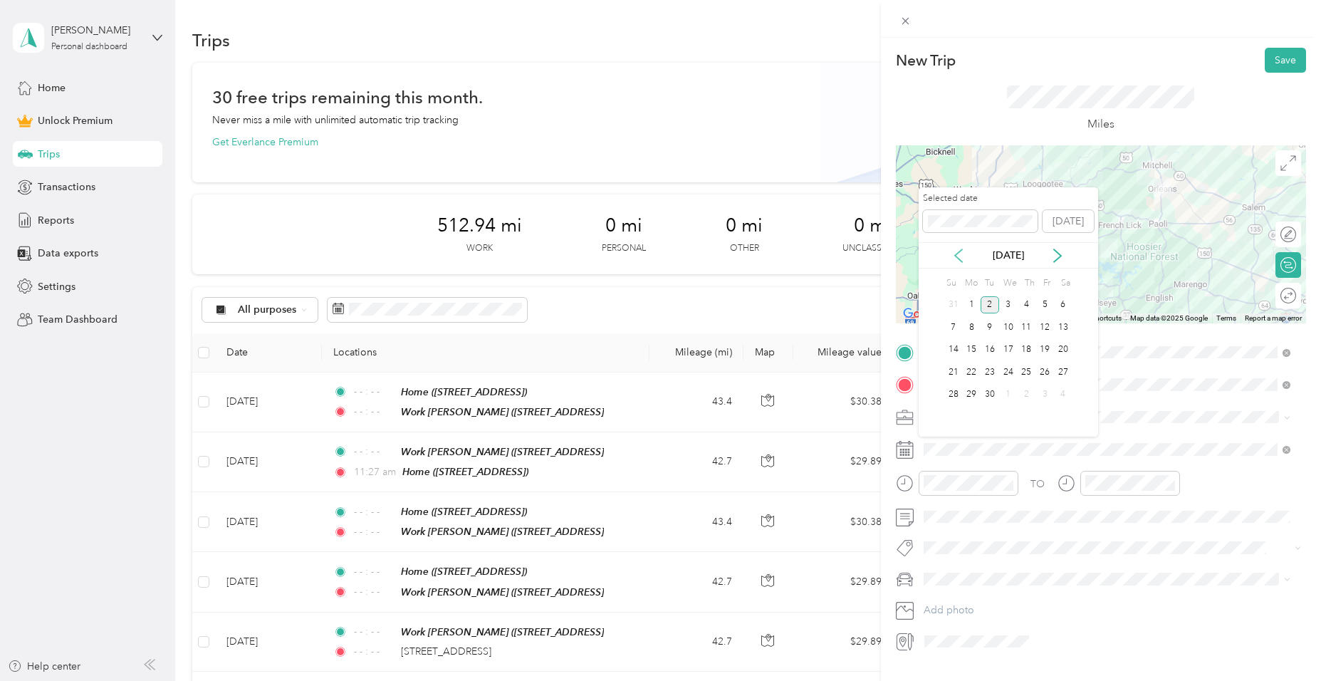
click at [956, 249] on icon at bounding box center [959, 256] width 14 height 14
click at [1004, 392] on div "27" at bounding box center [1008, 395] width 19 height 18
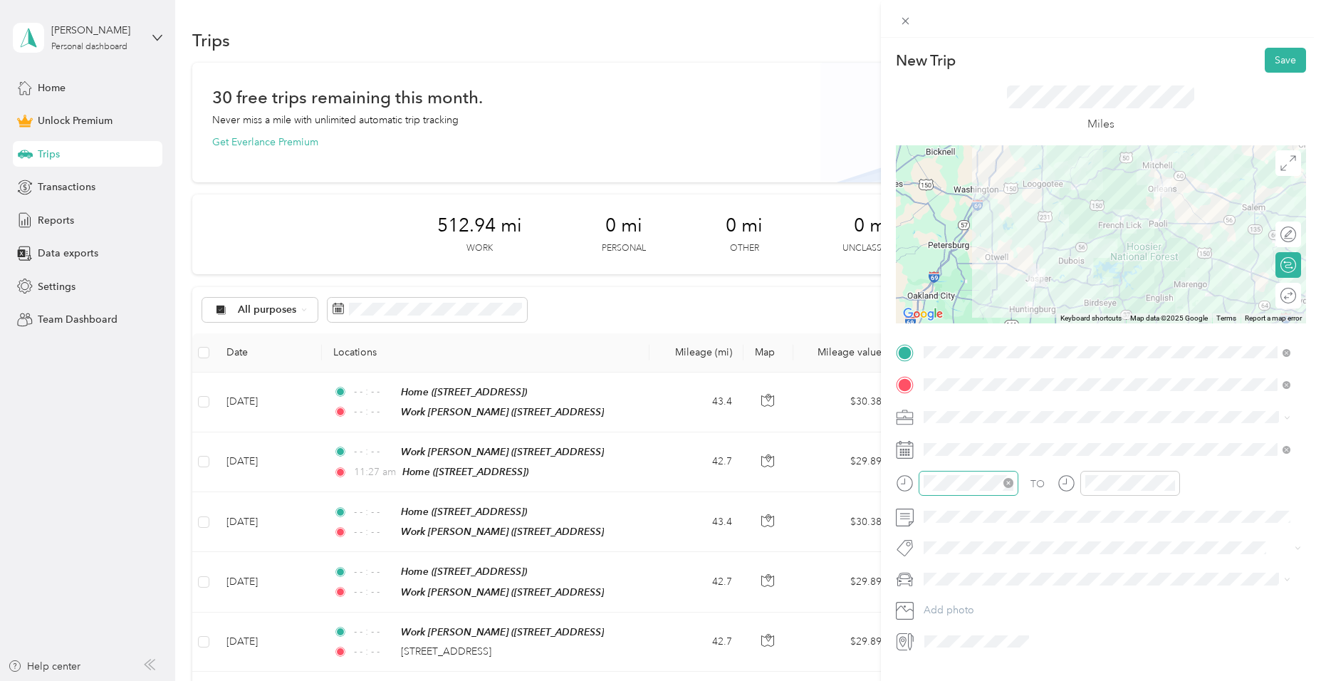
click at [1006, 482] on icon "close-circle" at bounding box center [1008, 483] width 10 height 10
click at [1169, 479] on icon "close-circle" at bounding box center [1170, 483] width 10 height 10
click at [1283, 57] on button "Save" at bounding box center [1285, 60] width 41 height 25
